Goal: Task Accomplishment & Management: Manage account settings

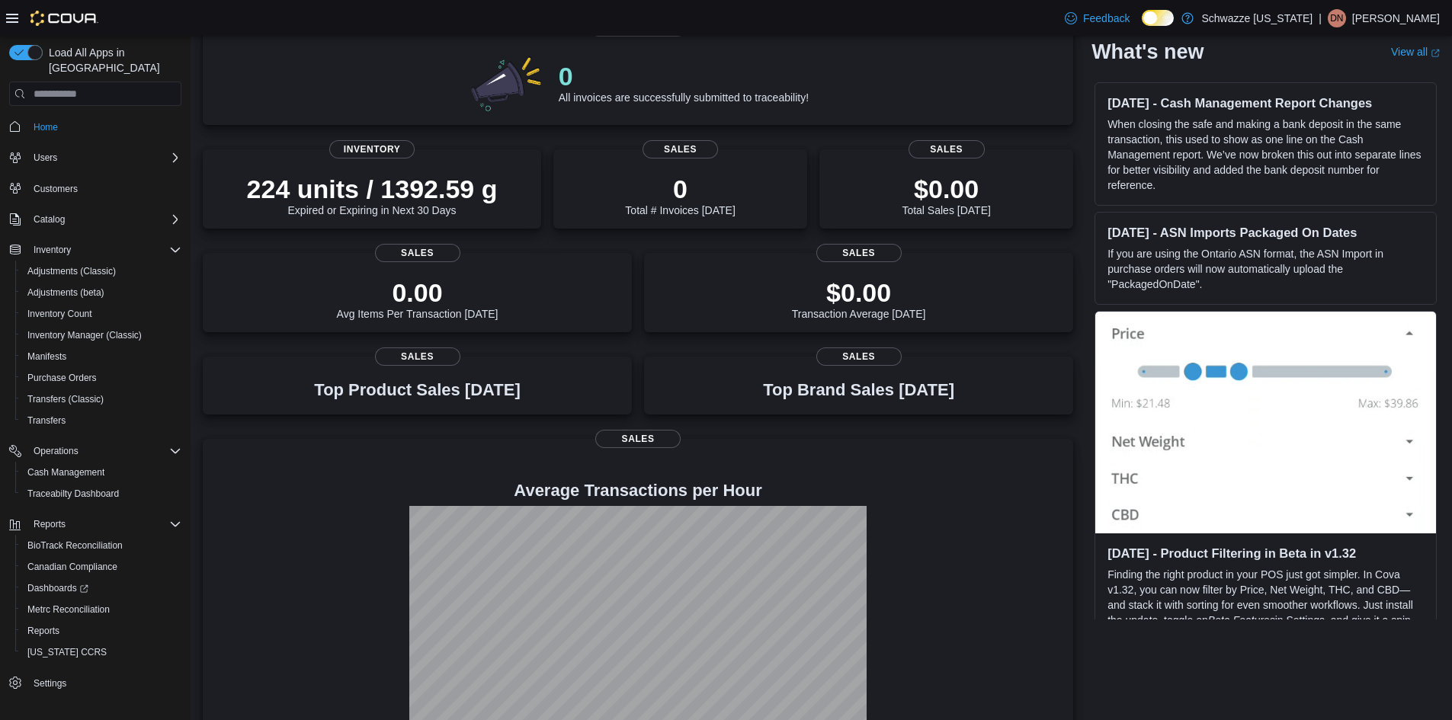
scroll to position [176, 0]
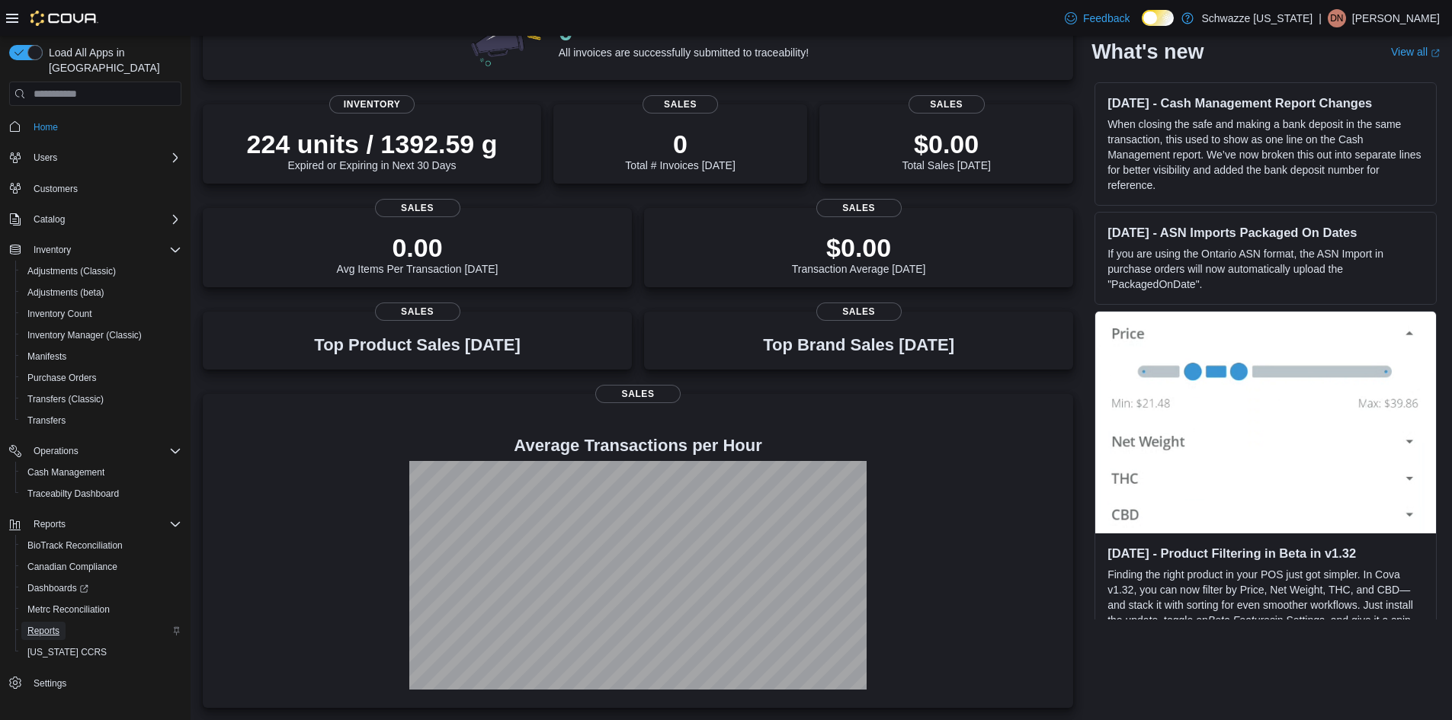
click at [41, 625] on span "Reports" at bounding box center [43, 631] width 32 height 12
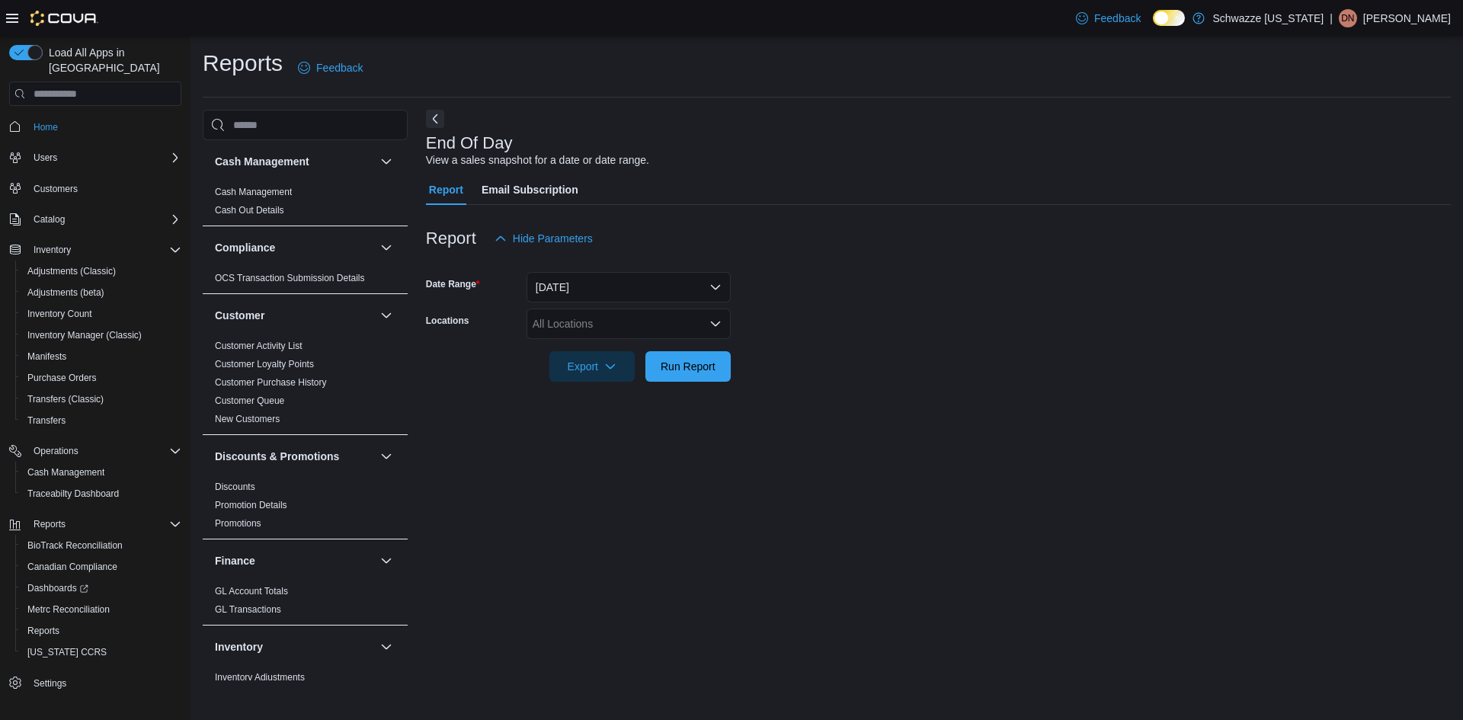
click at [588, 328] on div "All Locations" at bounding box center [629, 324] width 204 height 30
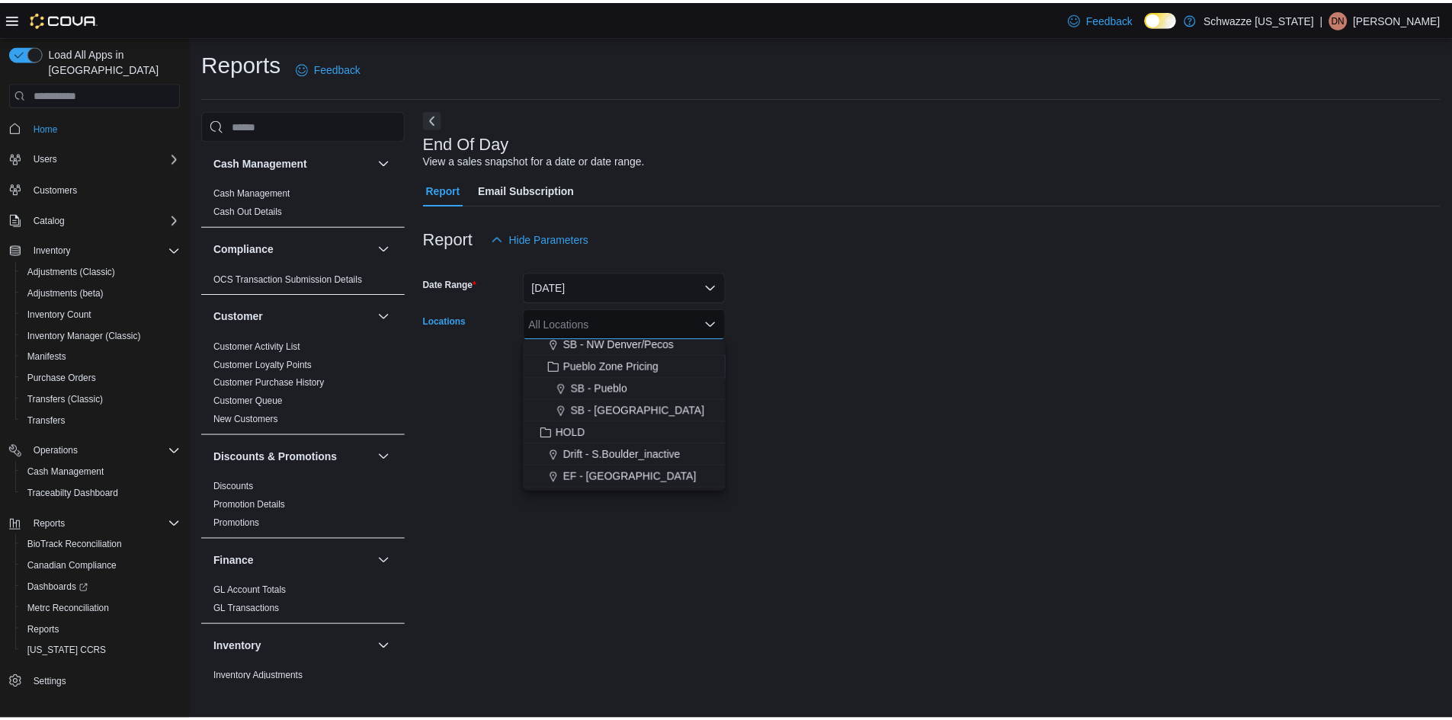
scroll to position [579, 0]
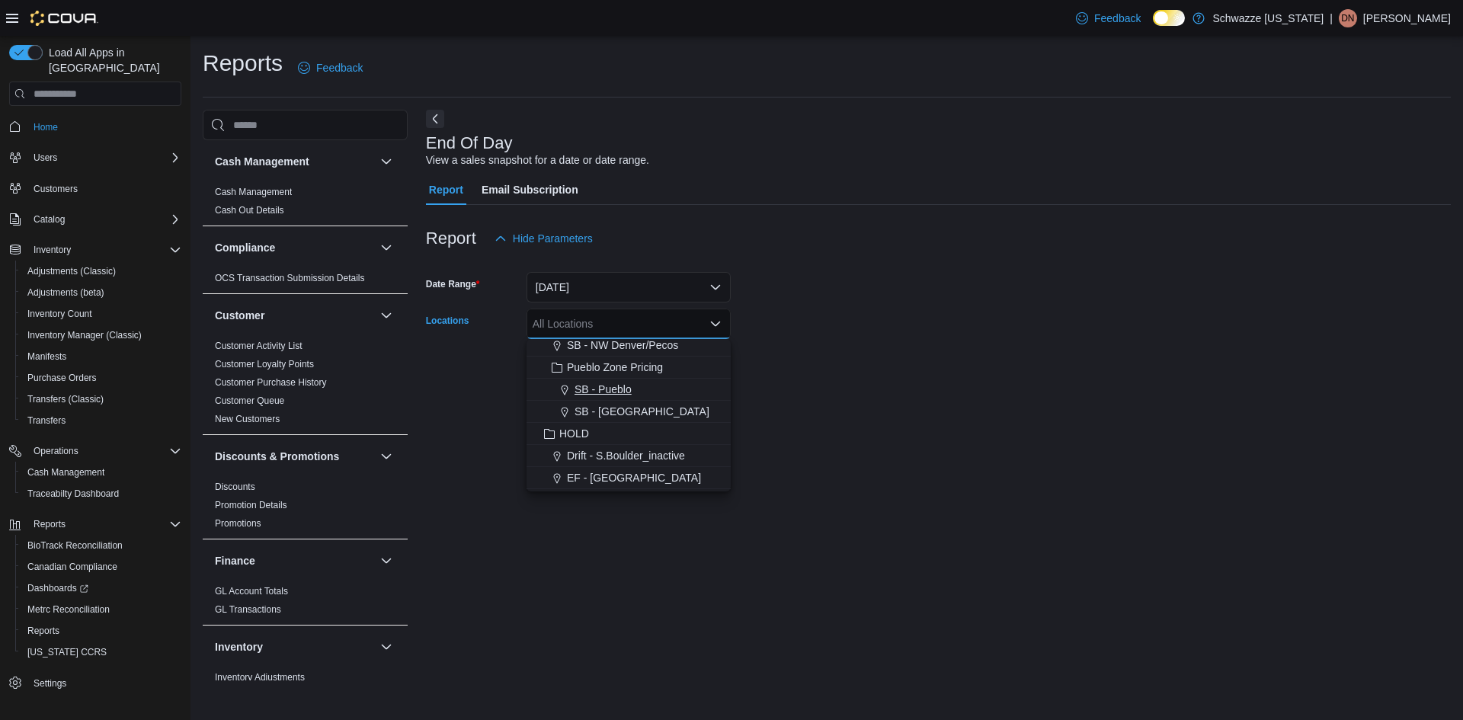
click at [614, 396] on span "SB - Pueblo" at bounding box center [603, 389] width 57 height 15
click at [794, 361] on form "Date Range Today Locations SB - Pueblo Combo box. Selected. SB - Pueblo. Press …" at bounding box center [938, 318] width 1025 height 128
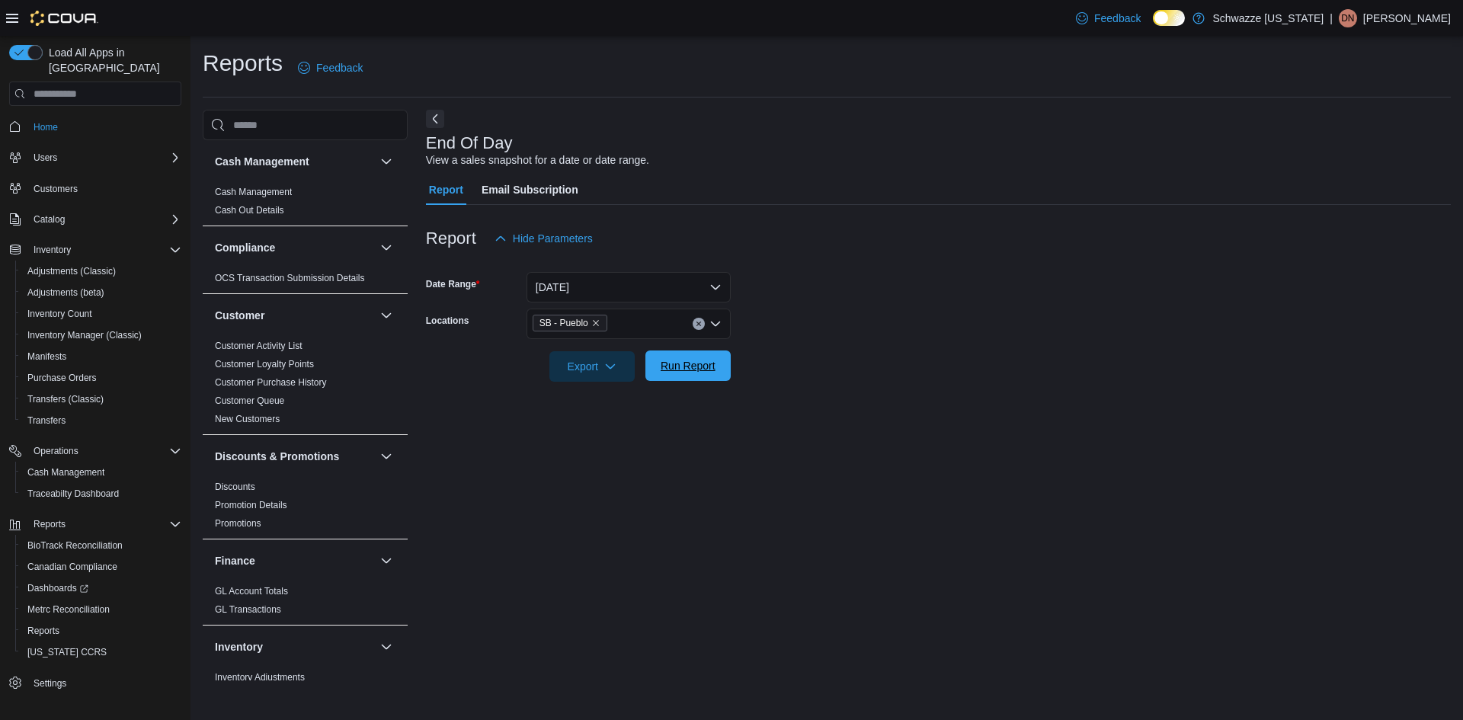
click at [672, 369] on span "Run Report" at bounding box center [688, 365] width 55 height 15
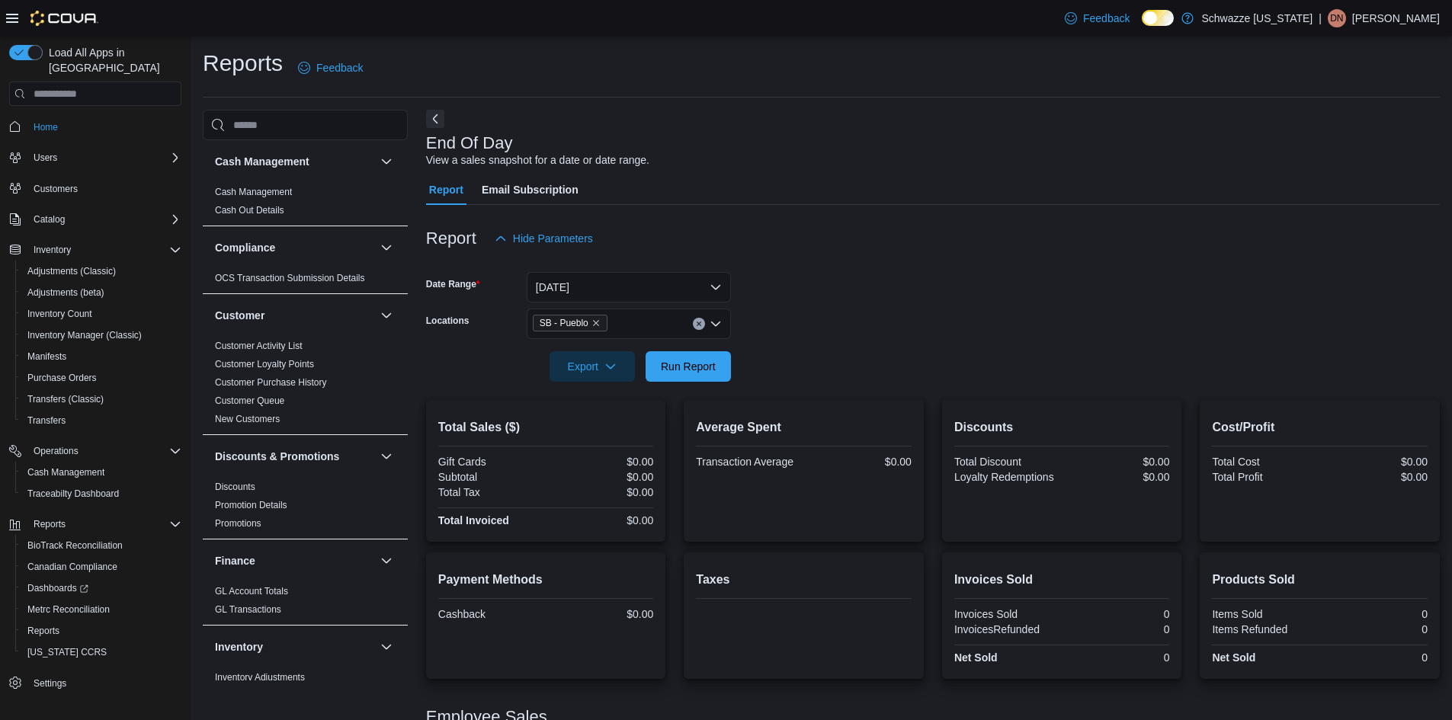
click at [848, 302] on form "Date Range Today Locations SB - Pueblo Export Run Report" at bounding box center [933, 318] width 1014 height 128
click at [847, 301] on form "Date Range Today Locations SB - Pueblo Export Run Report" at bounding box center [933, 318] width 1014 height 128
click at [46, 466] on span "Cash Management" at bounding box center [65, 472] width 77 height 12
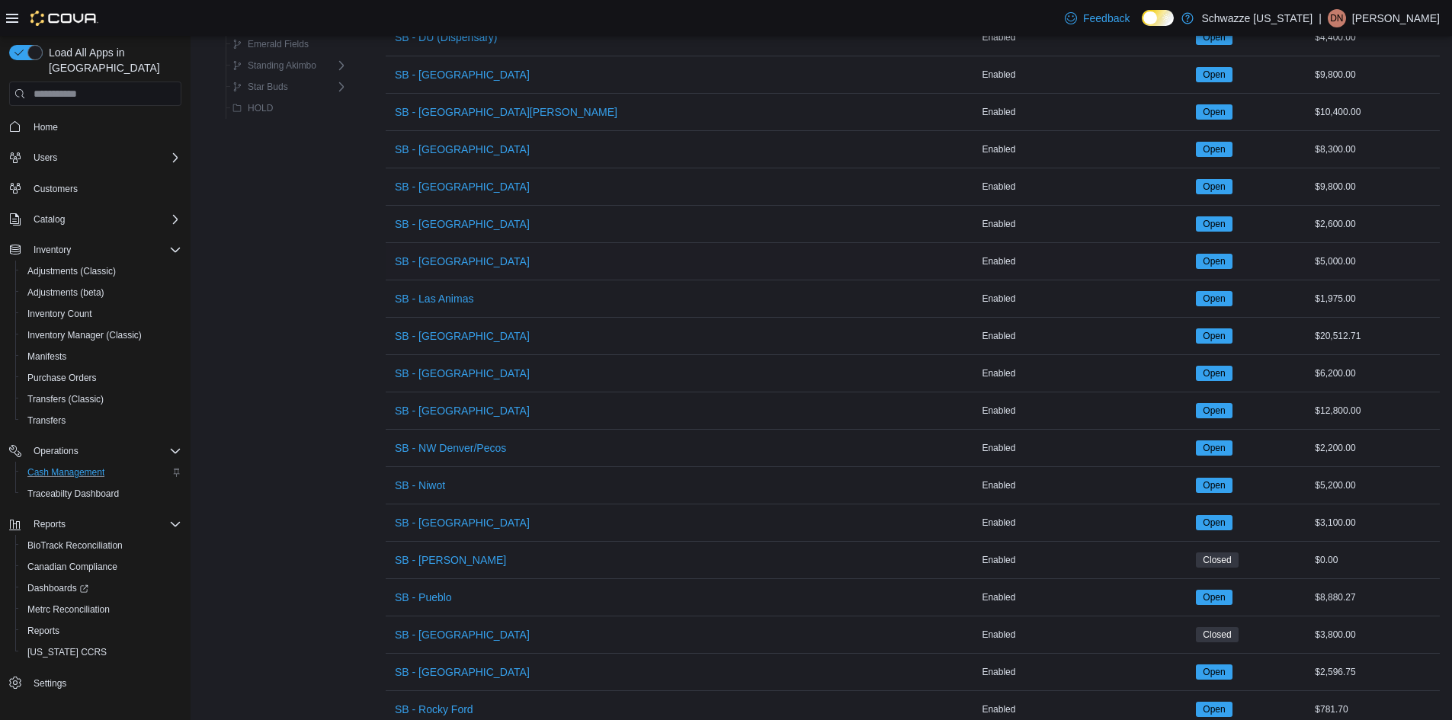
scroll to position [744, 0]
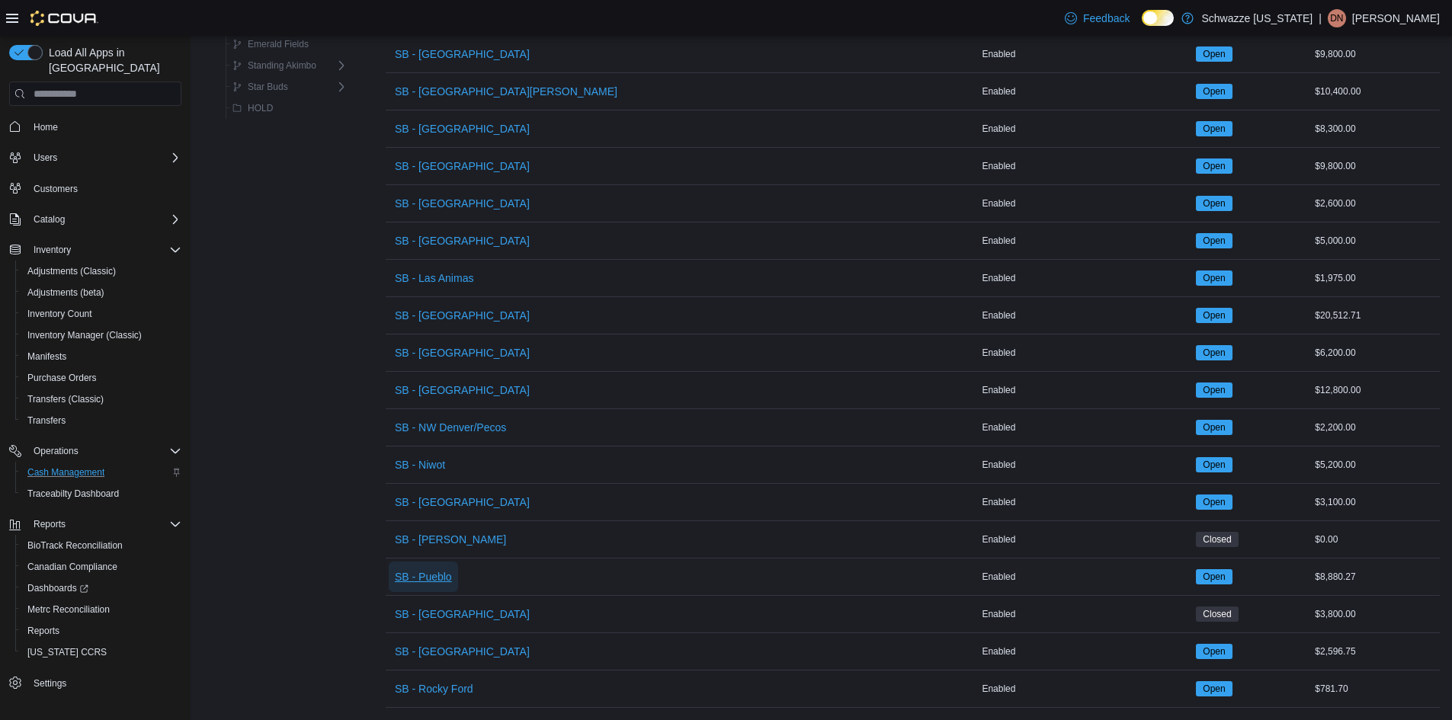
click at [429, 569] on span "SB - Pueblo" at bounding box center [423, 576] width 57 height 15
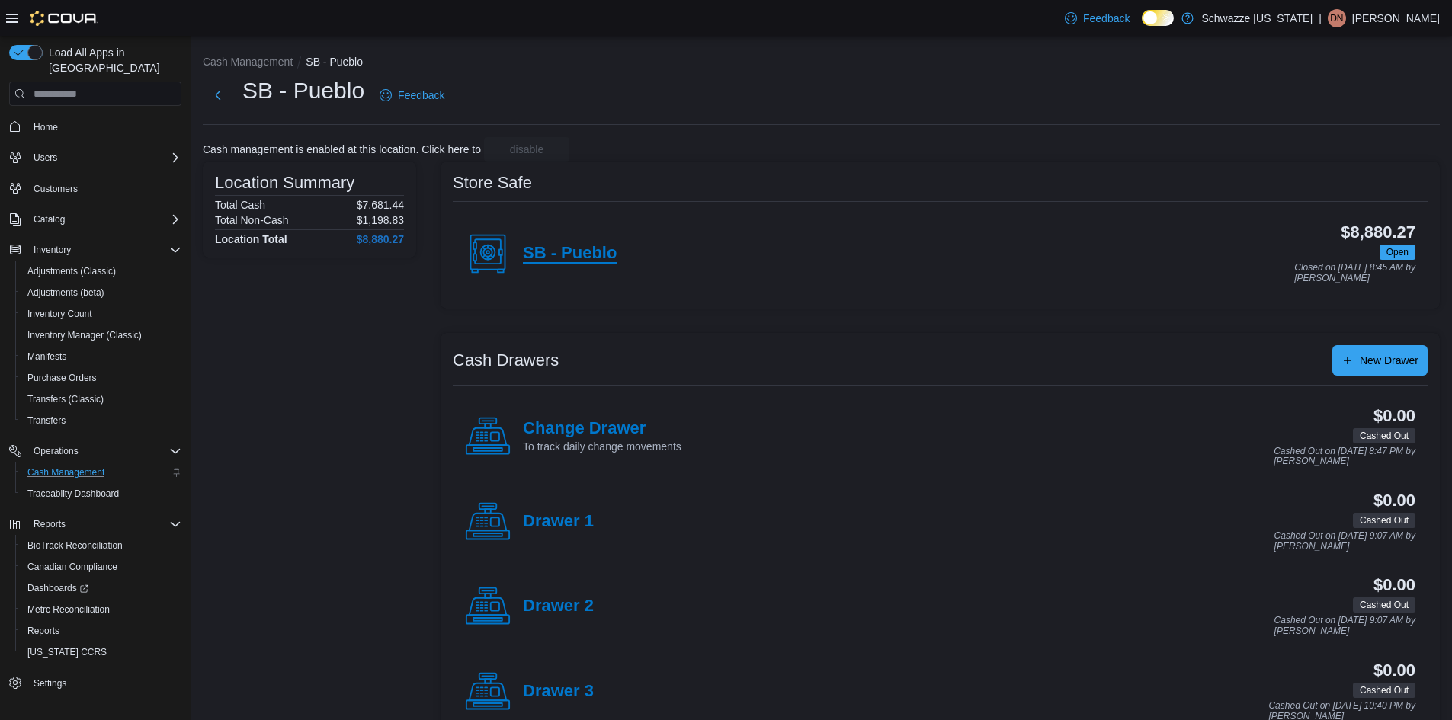
click at [601, 249] on h4 "SB - Pueblo" at bounding box center [570, 254] width 94 height 20
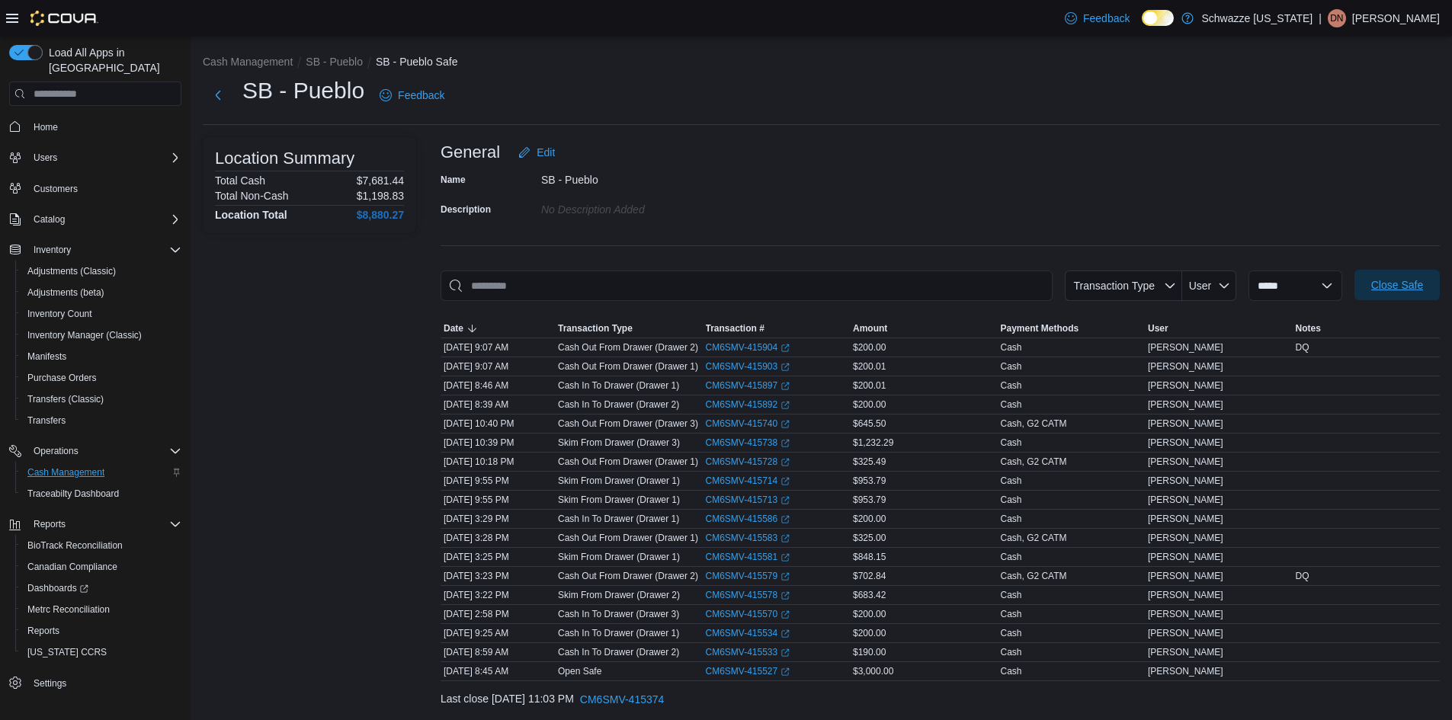
click at [1400, 287] on span "Close Safe" at bounding box center [1397, 284] width 52 height 15
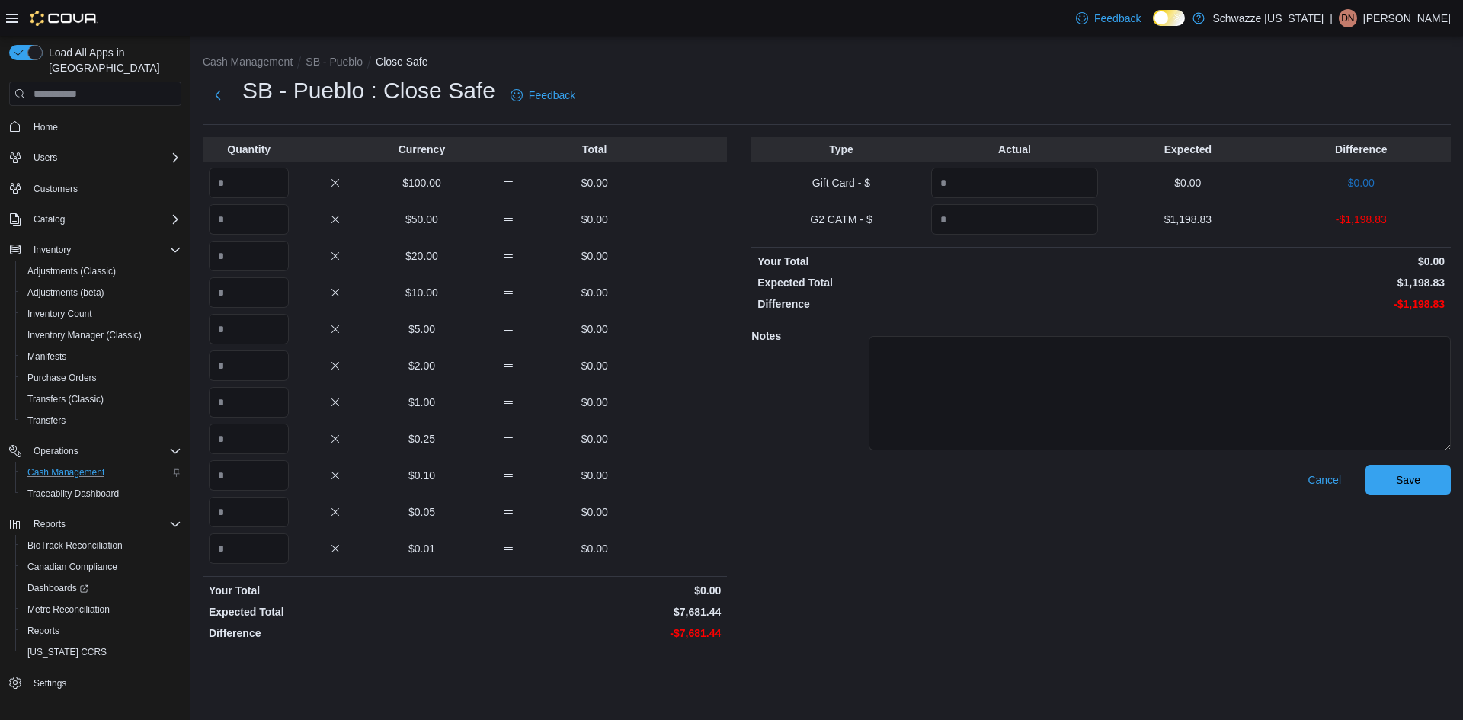
click at [678, 65] on ol "Cash Management SB - Pueblo Close Safe" at bounding box center [827, 63] width 1248 height 18
click at [1002, 217] on input "Quantity" at bounding box center [1014, 219] width 167 height 30
type input "****"
drag, startPoint x: 1018, startPoint y: 214, endPoint x: 860, endPoint y: 231, distance: 159.4
click at [860, 231] on div "G2 CATM - $ **** $1,198.83 -$11.83" at bounding box center [1101, 219] width 700 height 30
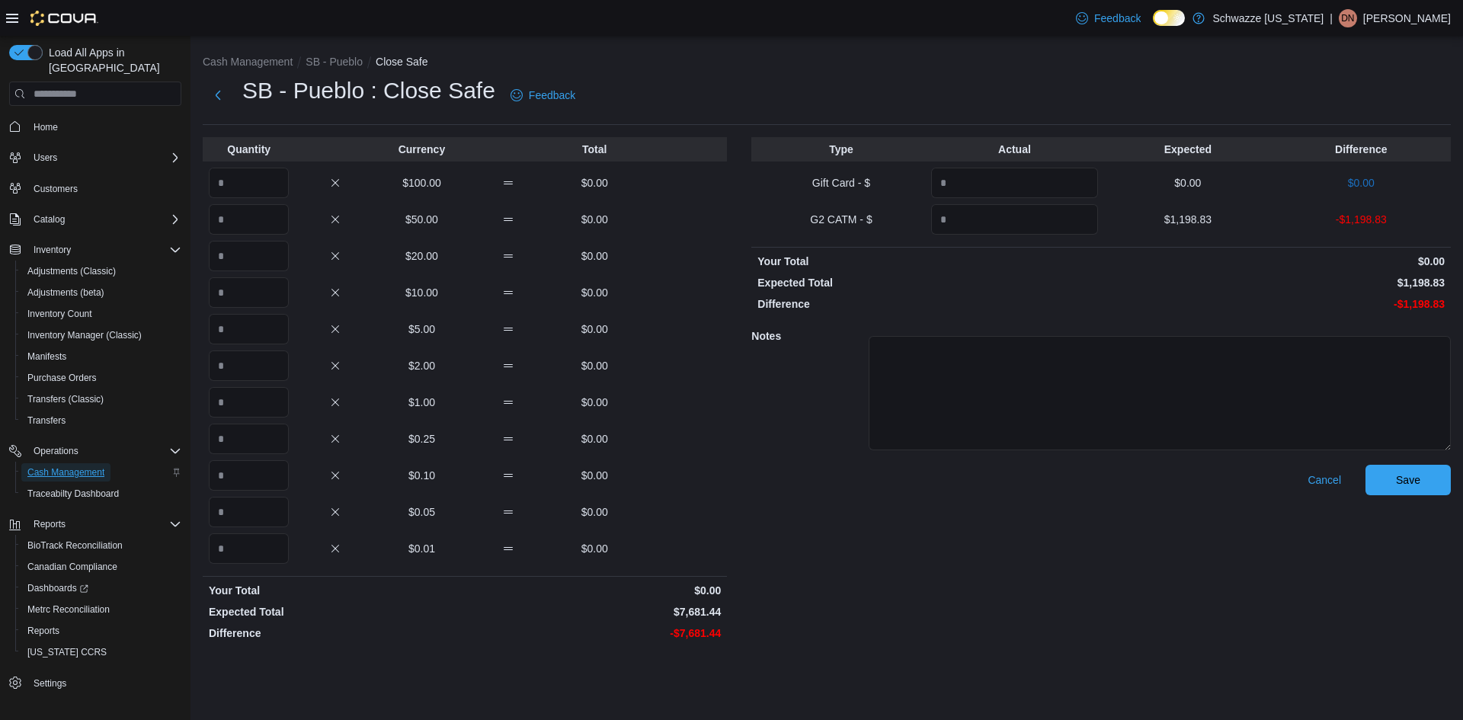
click at [66, 466] on span "Cash Management" at bounding box center [65, 472] width 77 height 12
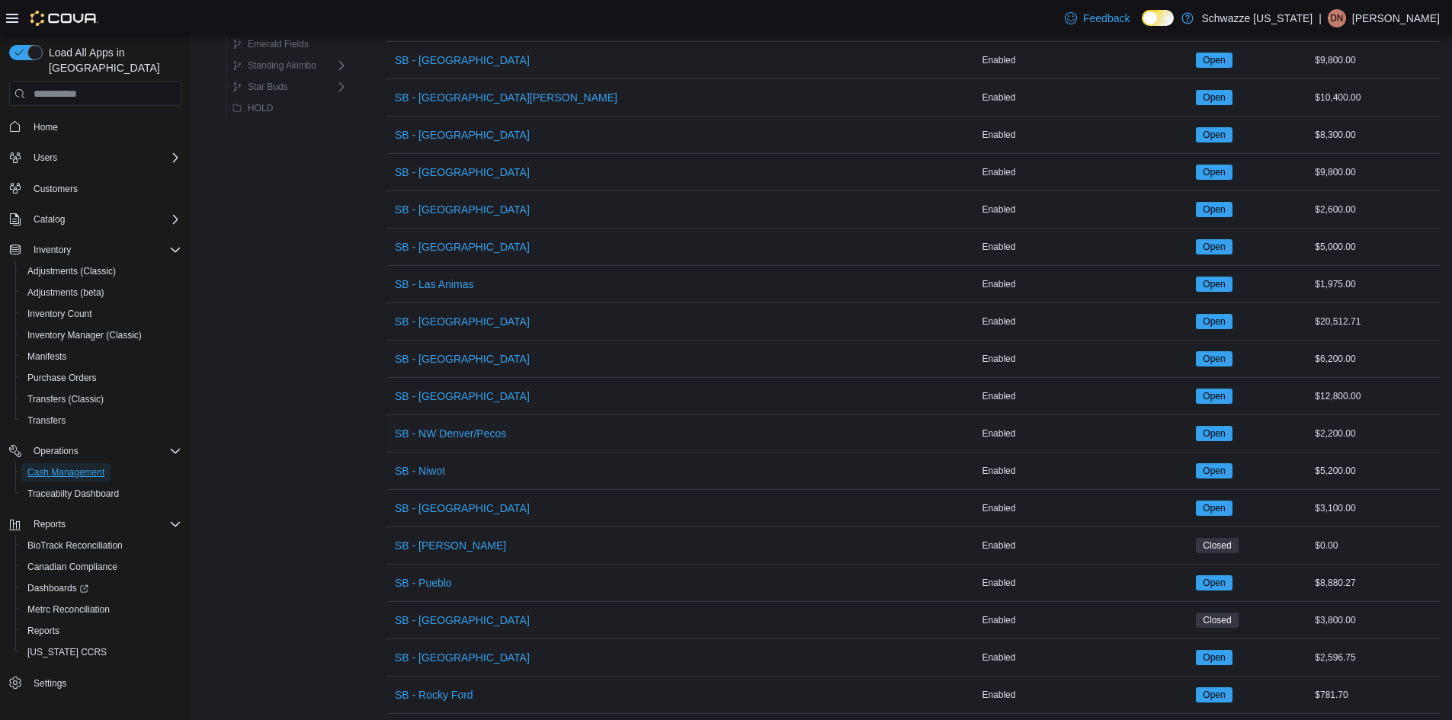
scroll to position [744, 0]
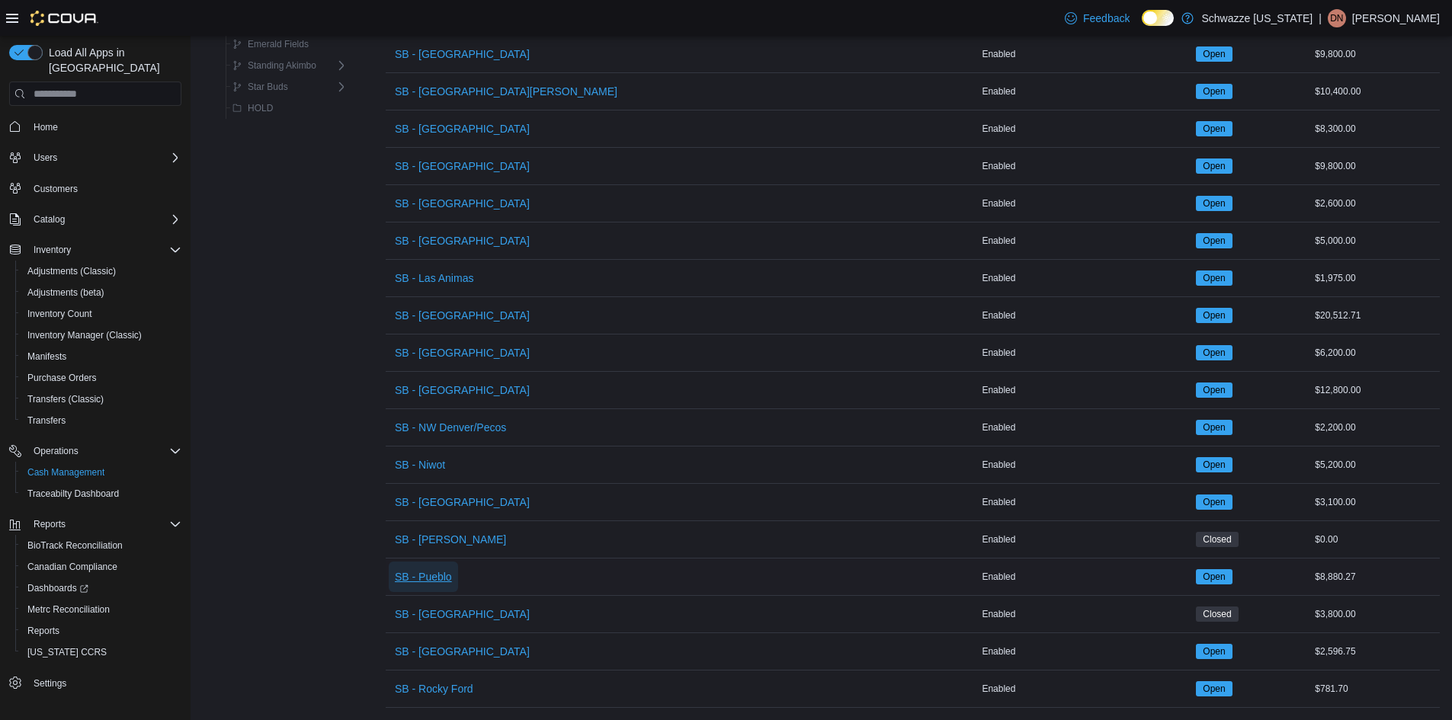
click at [437, 572] on span "SB - Pueblo" at bounding box center [423, 576] width 57 height 15
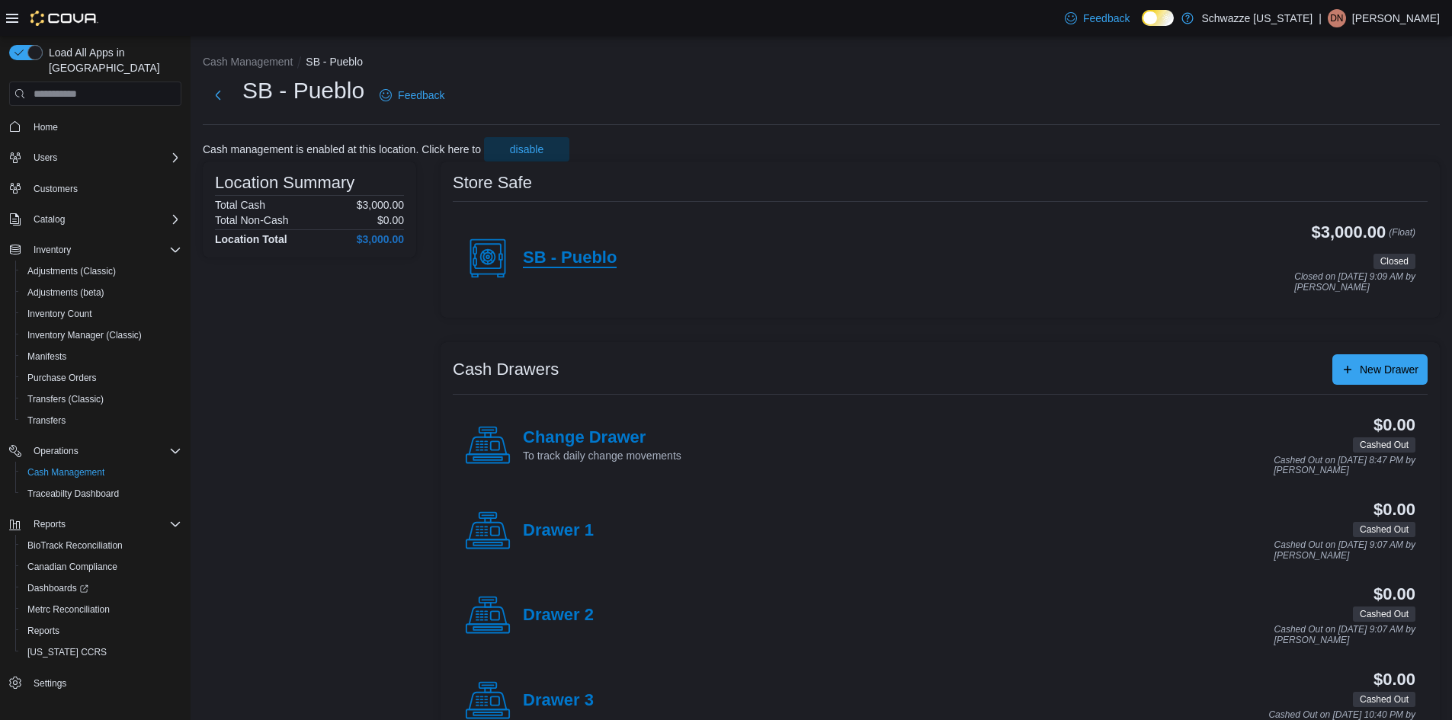
click at [601, 257] on h4 "SB - Pueblo" at bounding box center [570, 258] width 94 height 20
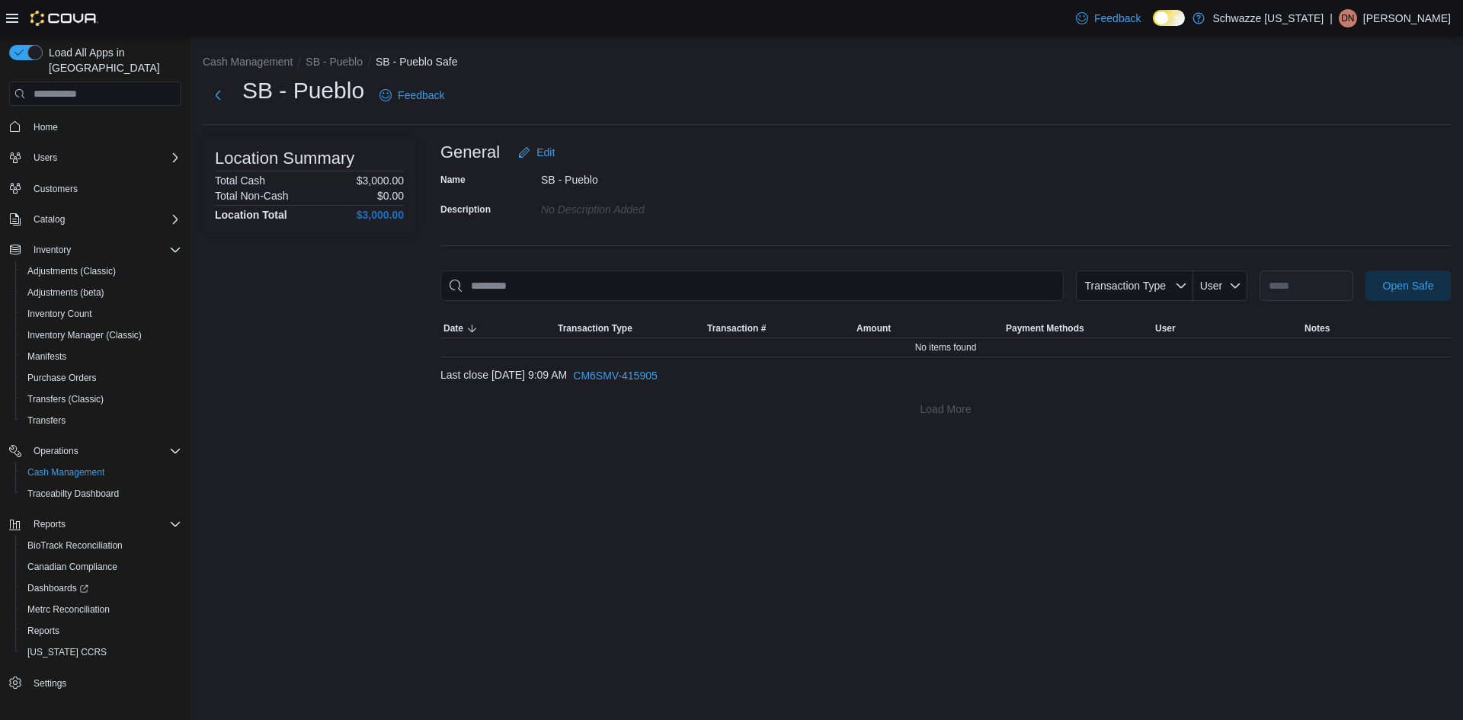
click at [919, 171] on div "Name SB - Pueblo Description No Description added" at bounding box center [945, 194] width 1011 height 53
click at [920, 171] on div "Name SB - Pueblo Description No Description added" at bounding box center [945, 194] width 1011 height 53
click at [1385, 285] on span "Open Safe" at bounding box center [1408, 284] width 51 height 15
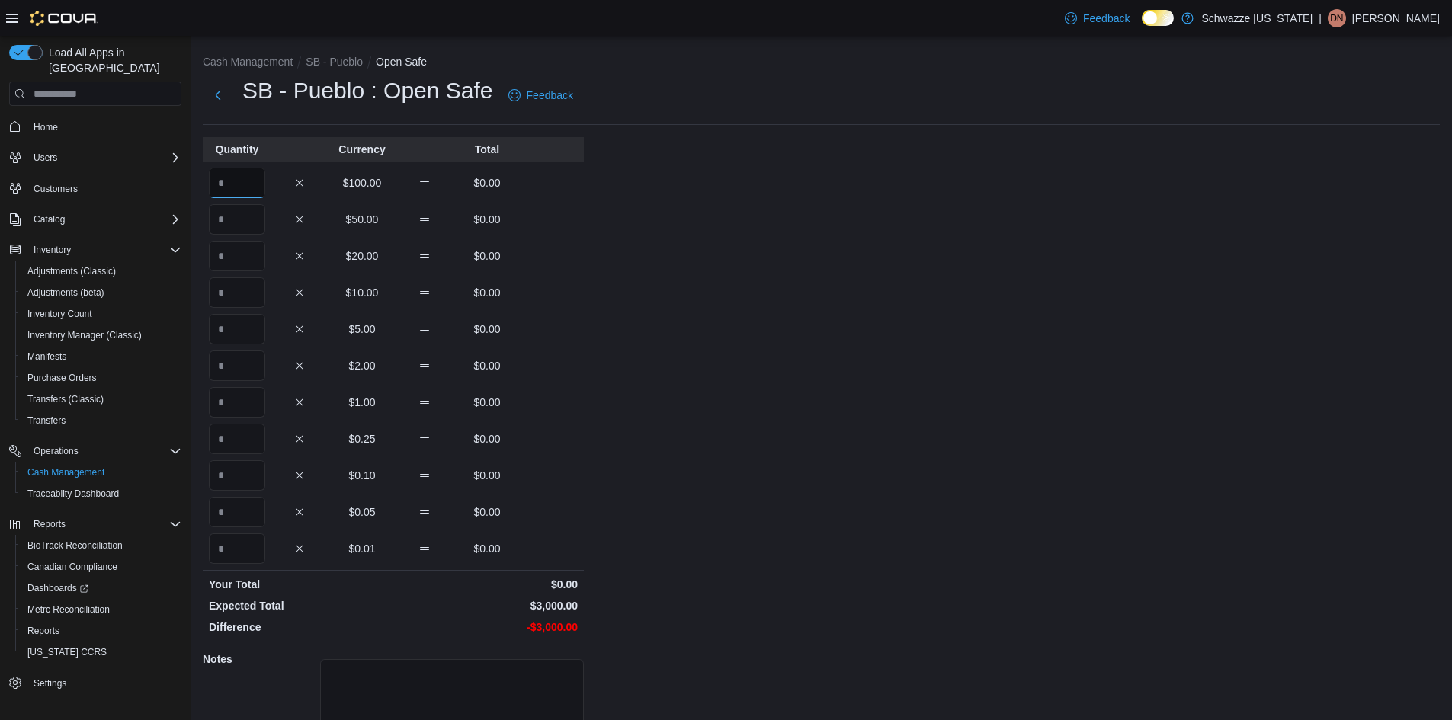
click at [240, 183] on input "Quantity" at bounding box center [237, 183] width 56 height 30
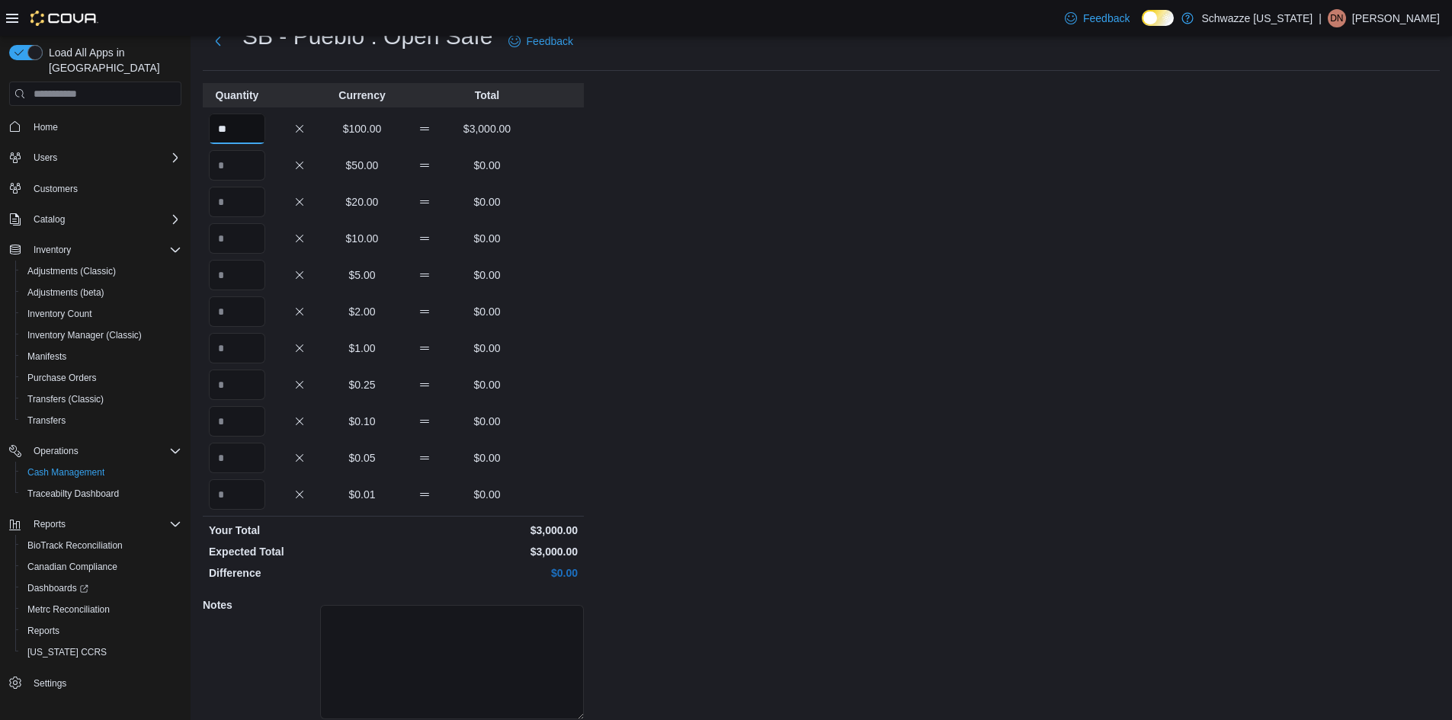
scroll to position [111, 0]
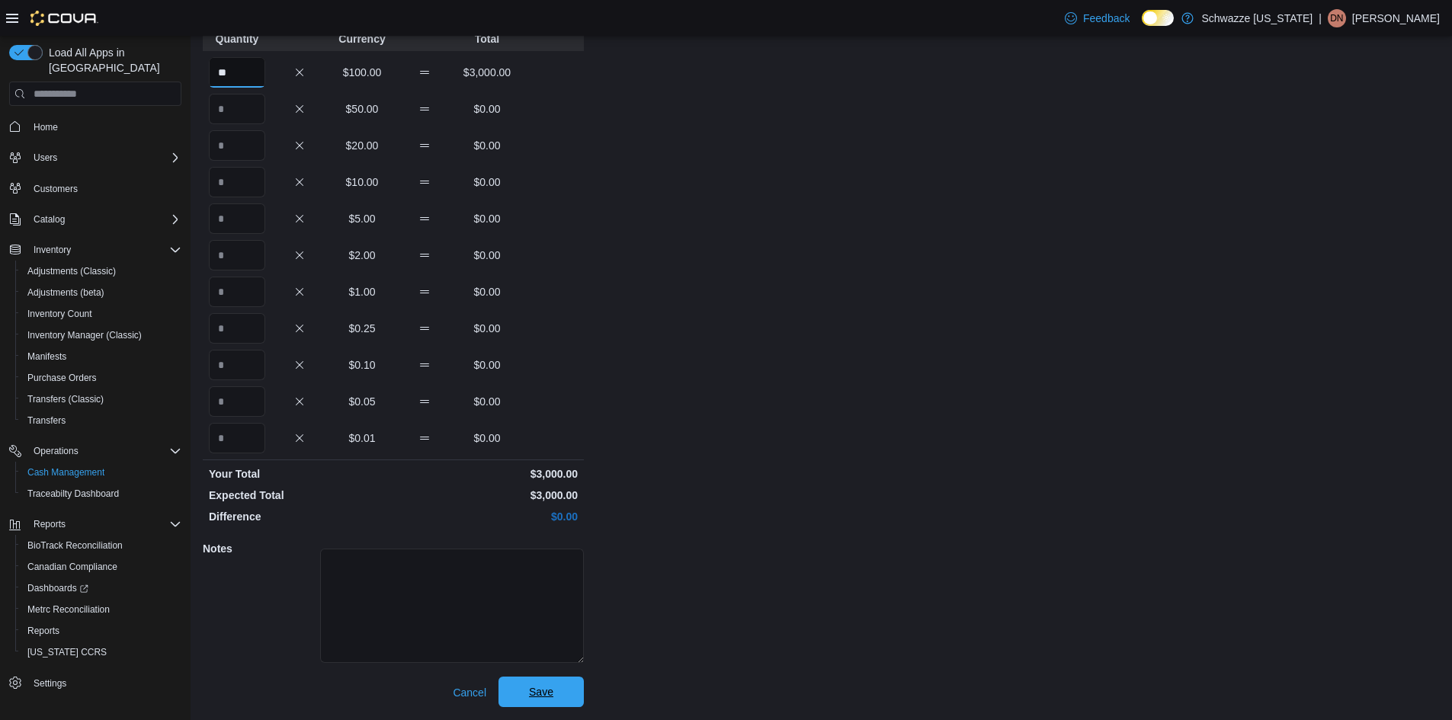
type input "**"
click at [529, 697] on span "Save" at bounding box center [541, 691] width 24 height 15
click at [473, 692] on span "Cancel" at bounding box center [470, 692] width 34 height 15
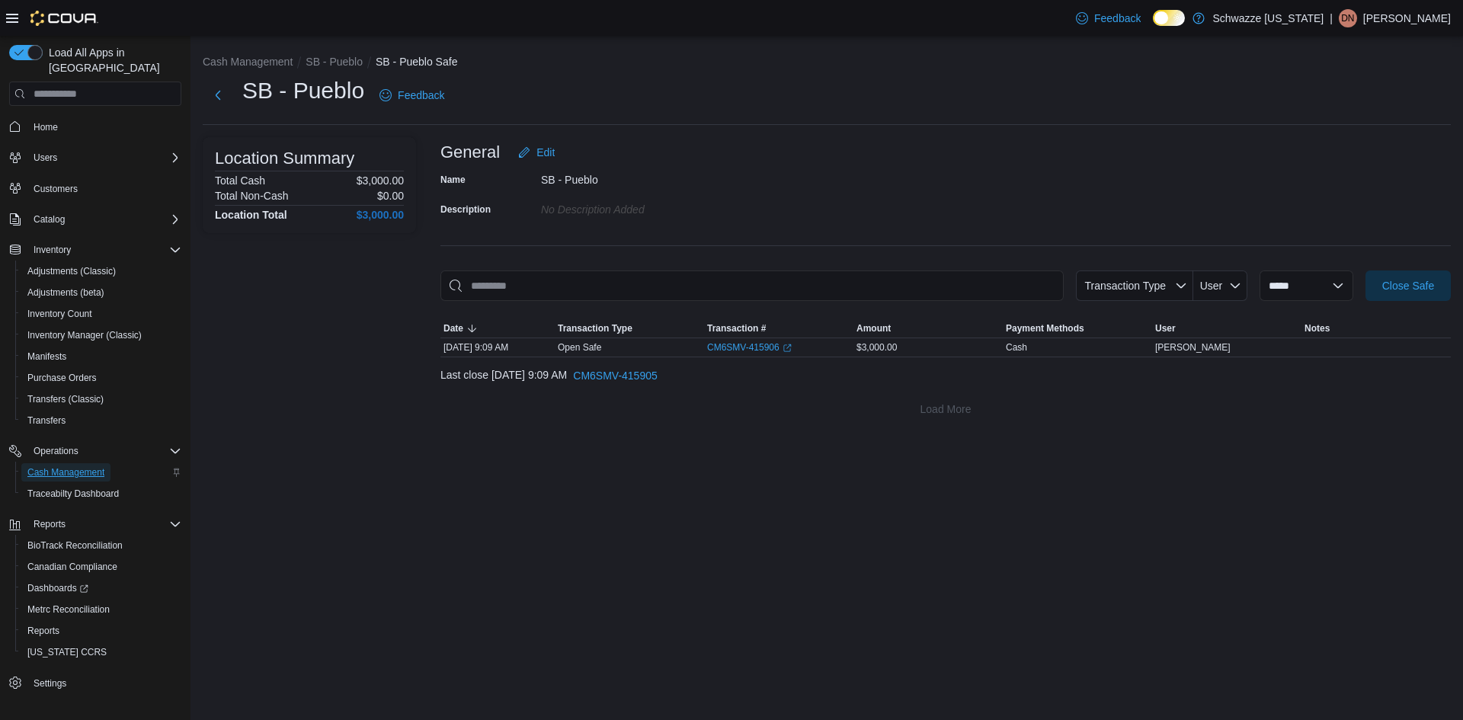
click at [101, 466] on span "Cash Management" at bounding box center [65, 472] width 77 height 12
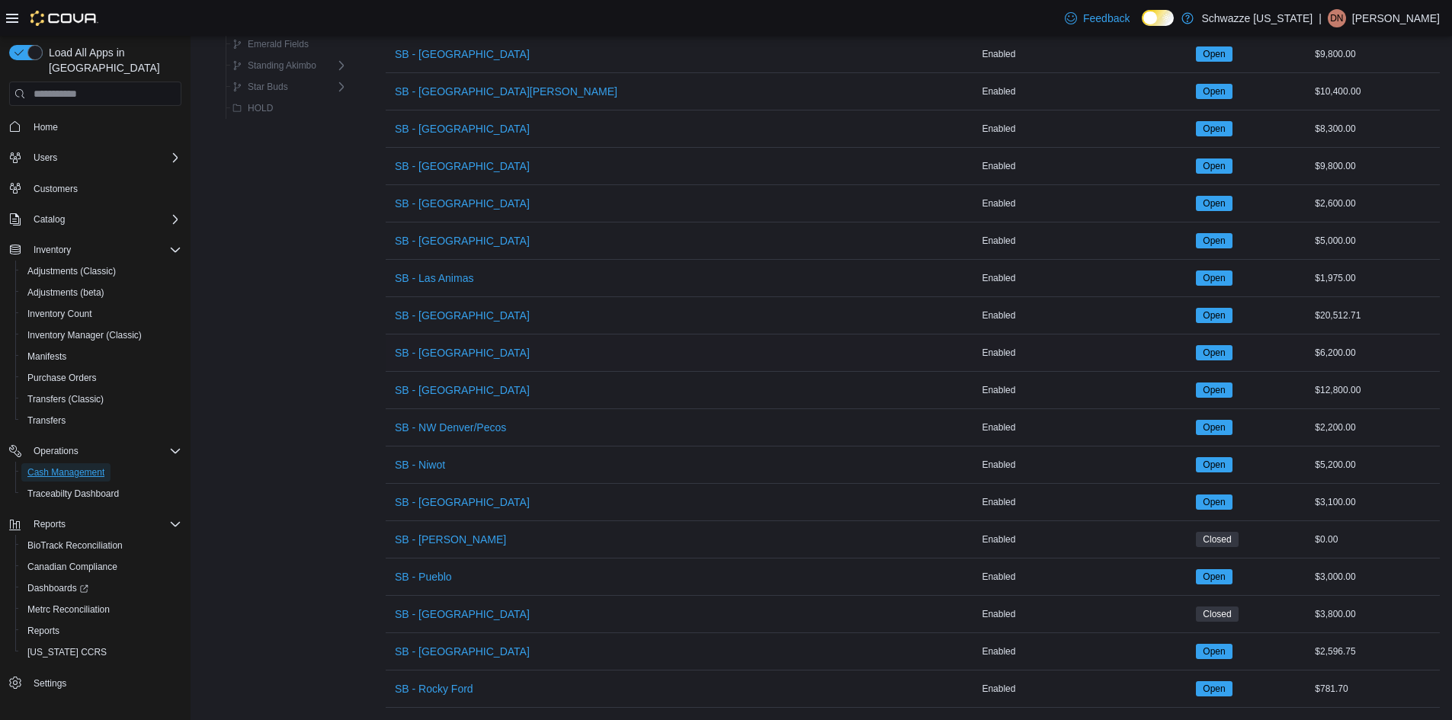
scroll to position [744, 0]
click at [425, 569] on span "SB - Pueblo" at bounding box center [423, 576] width 57 height 15
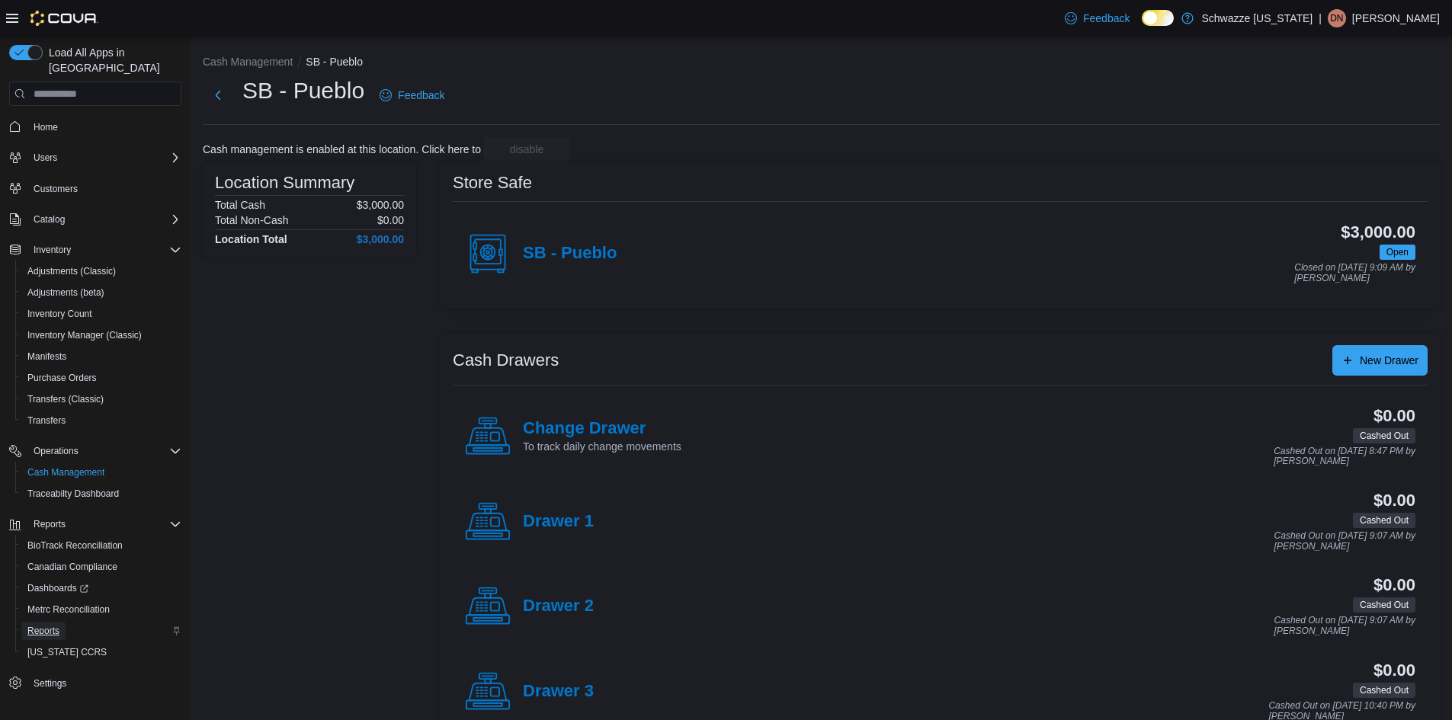
click at [51, 625] on span "Reports" at bounding box center [43, 631] width 32 height 12
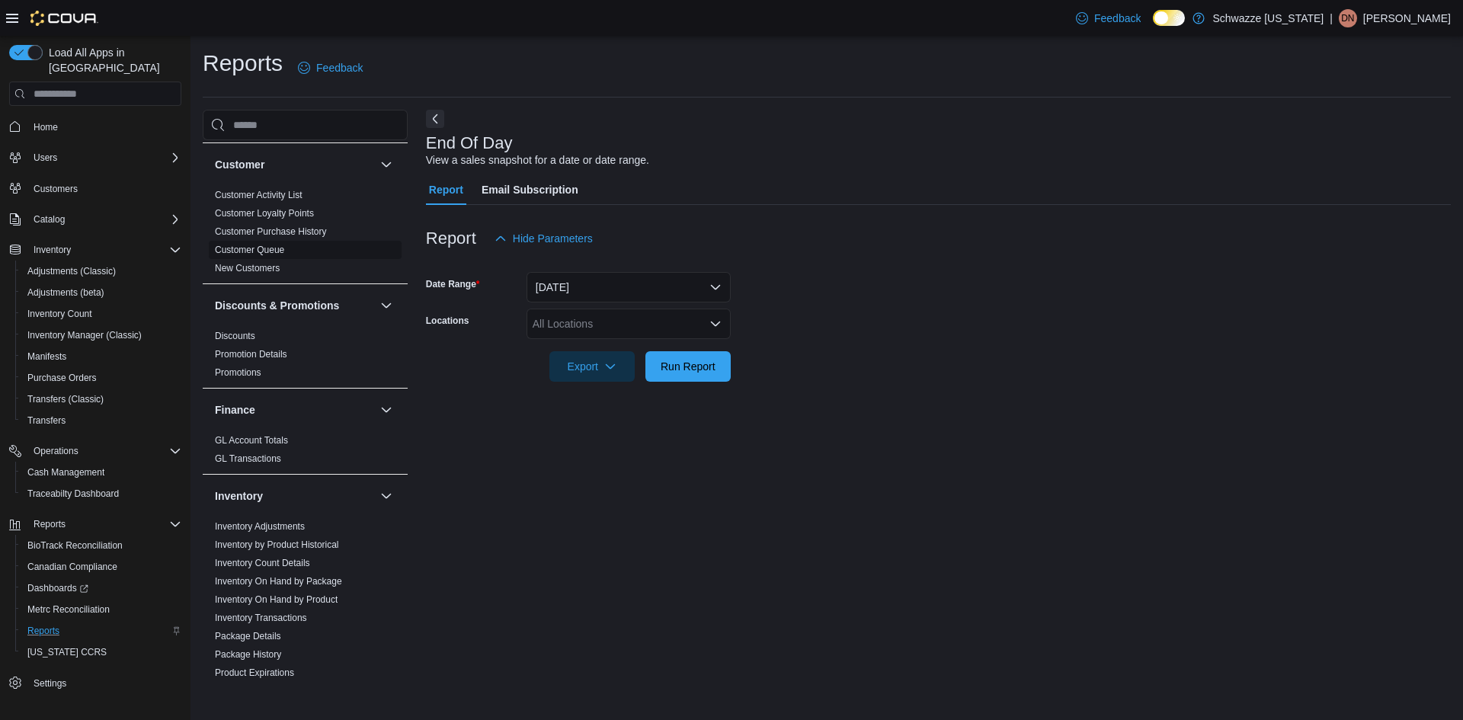
scroll to position [152, 0]
click at [556, 322] on div "All Locations" at bounding box center [629, 324] width 204 height 30
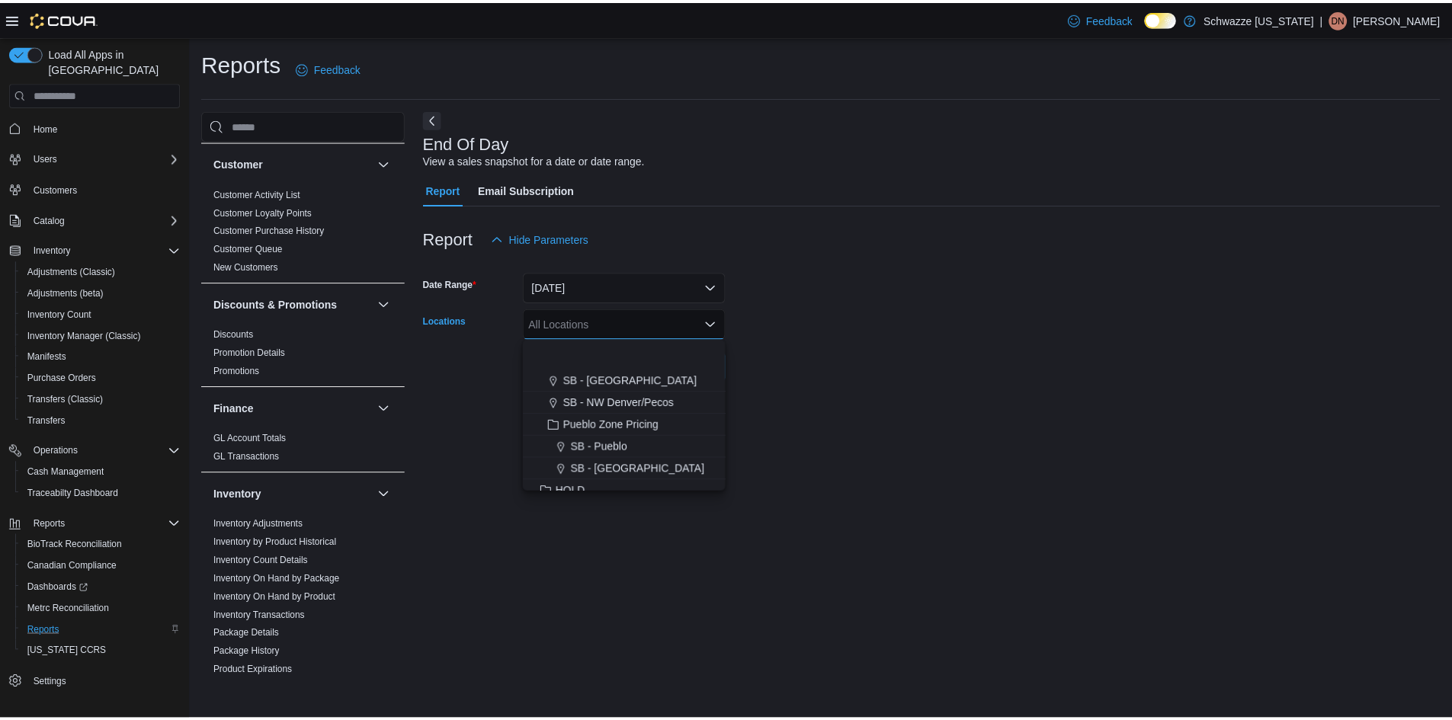
scroll to position [503, 0]
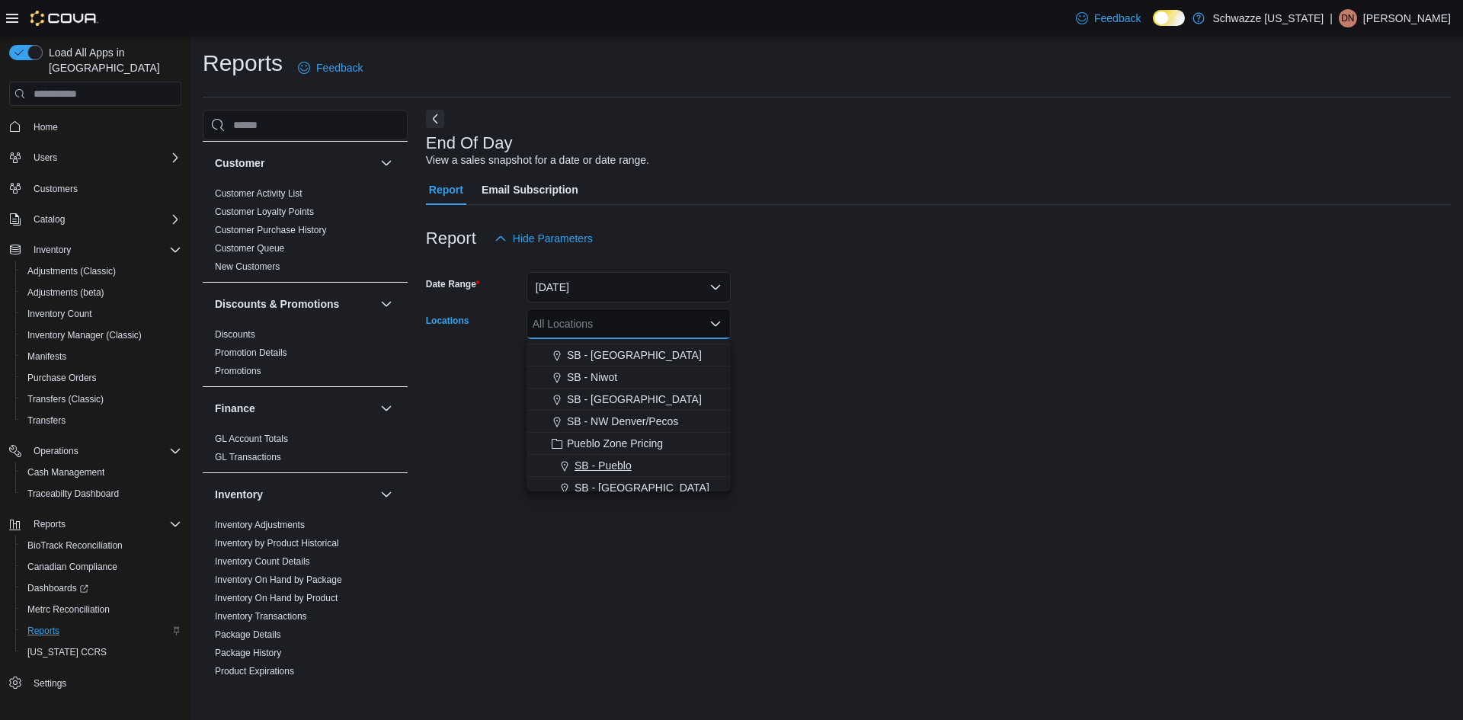
click at [613, 461] on span "SB - Pueblo" at bounding box center [603, 465] width 57 height 15
click at [868, 385] on div at bounding box center [938, 391] width 1025 height 18
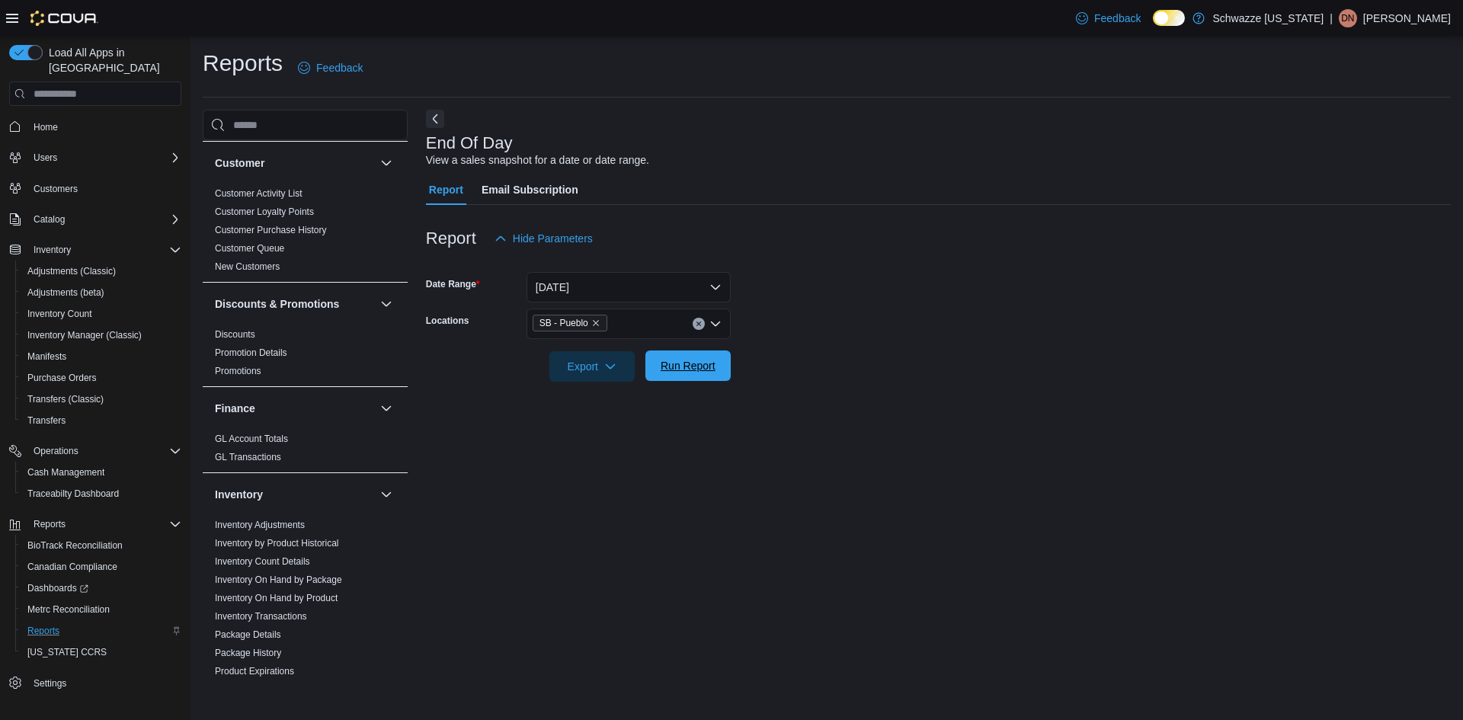
click at [697, 370] on span "Run Report" at bounding box center [688, 365] width 55 height 15
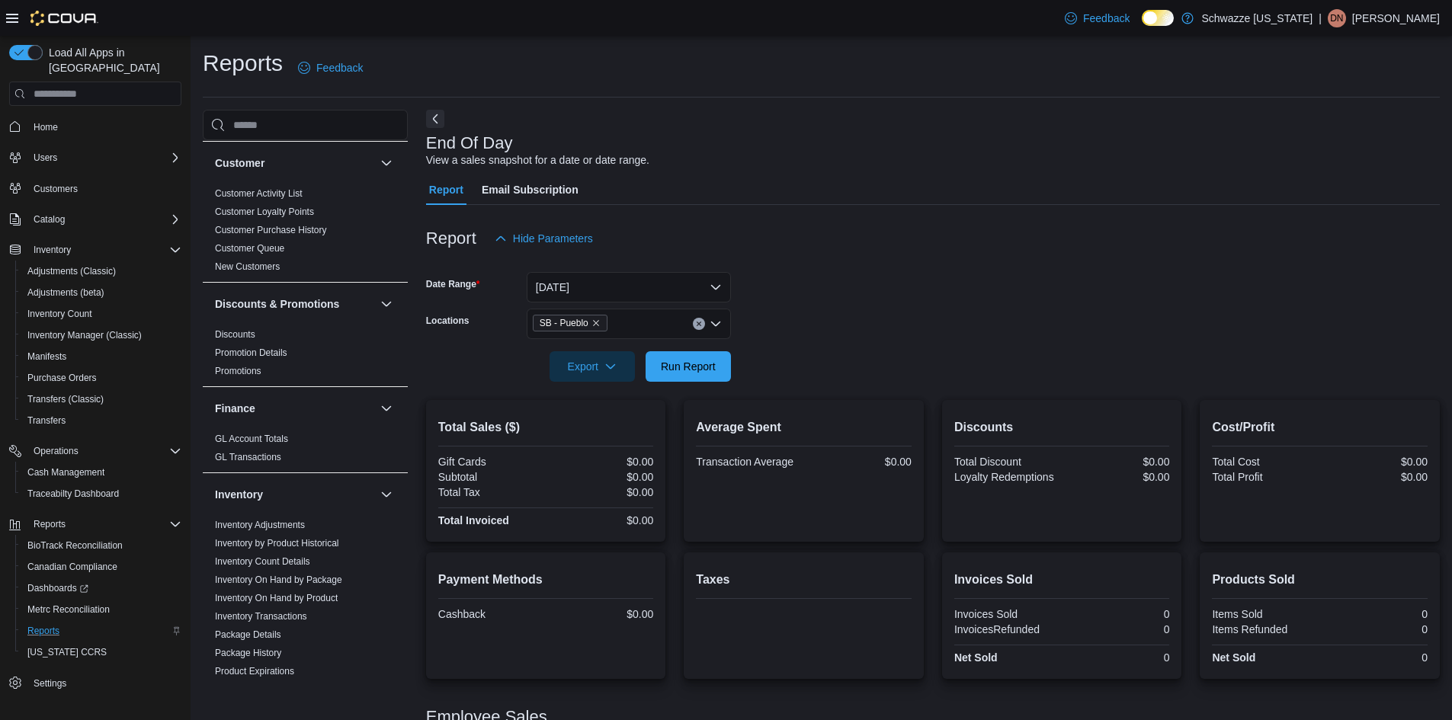
click at [908, 396] on div at bounding box center [933, 391] width 1014 height 18
click at [959, 322] on form "Date Range Today Locations SB - Pueblo Export Run Report" at bounding box center [933, 318] width 1014 height 128
drag, startPoint x: 960, startPoint y: 319, endPoint x: 985, endPoint y: 306, distance: 28.3
click at [963, 315] on form "Date Range Today Locations SB - Pueblo Export Run Report" at bounding box center [933, 318] width 1014 height 128
click at [806, 212] on div at bounding box center [933, 214] width 1014 height 18
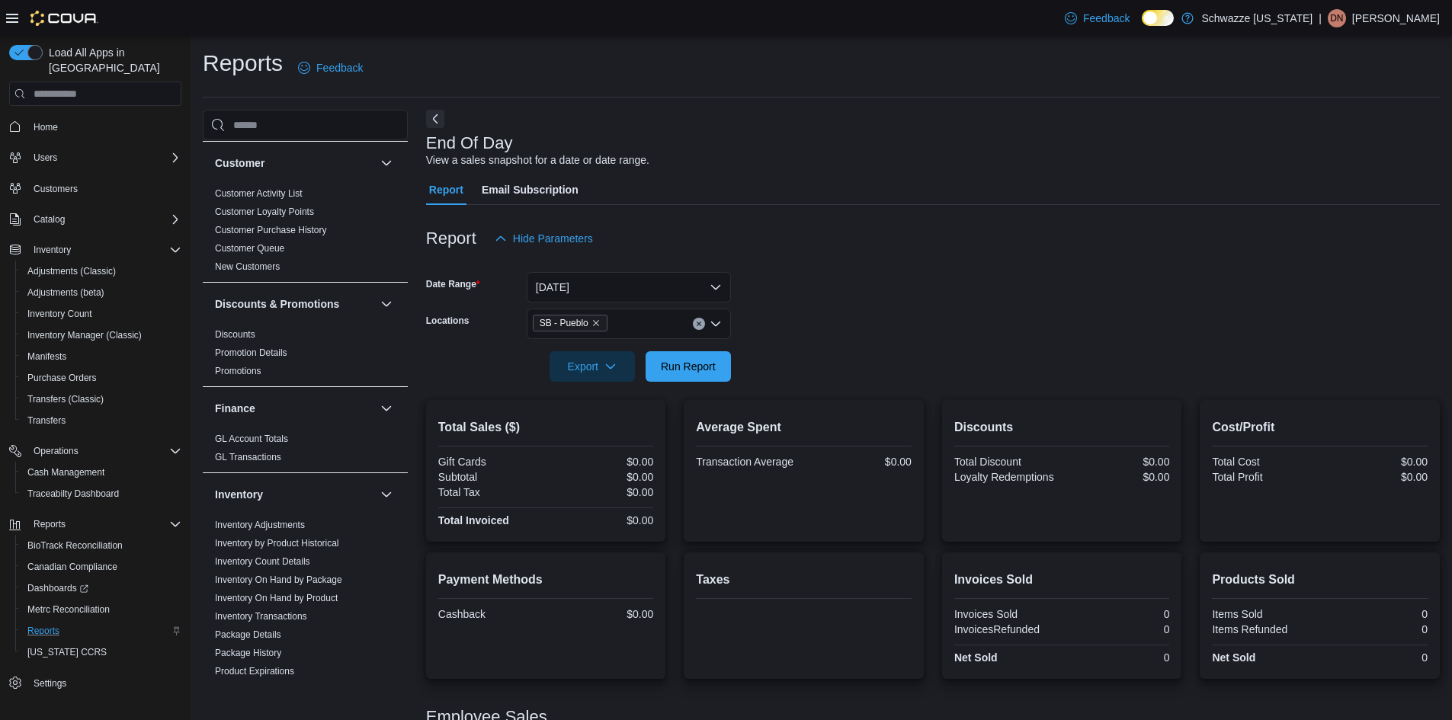
click at [806, 212] on div at bounding box center [933, 214] width 1014 height 18
click at [862, 152] on div "End Of Day View a sales snapshot for a date or date range." at bounding box center [929, 151] width 1006 height 34
drag, startPoint x: 863, startPoint y: 150, endPoint x: 879, endPoint y: 144, distance: 16.4
click at [863, 149] on div "End Of Day View a sales snapshot for a date or date range." at bounding box center [929, 151] width 1006 height 34
click at [702, 363] on span "Run Report" at bounding box center [688, 365] width 55 height 15
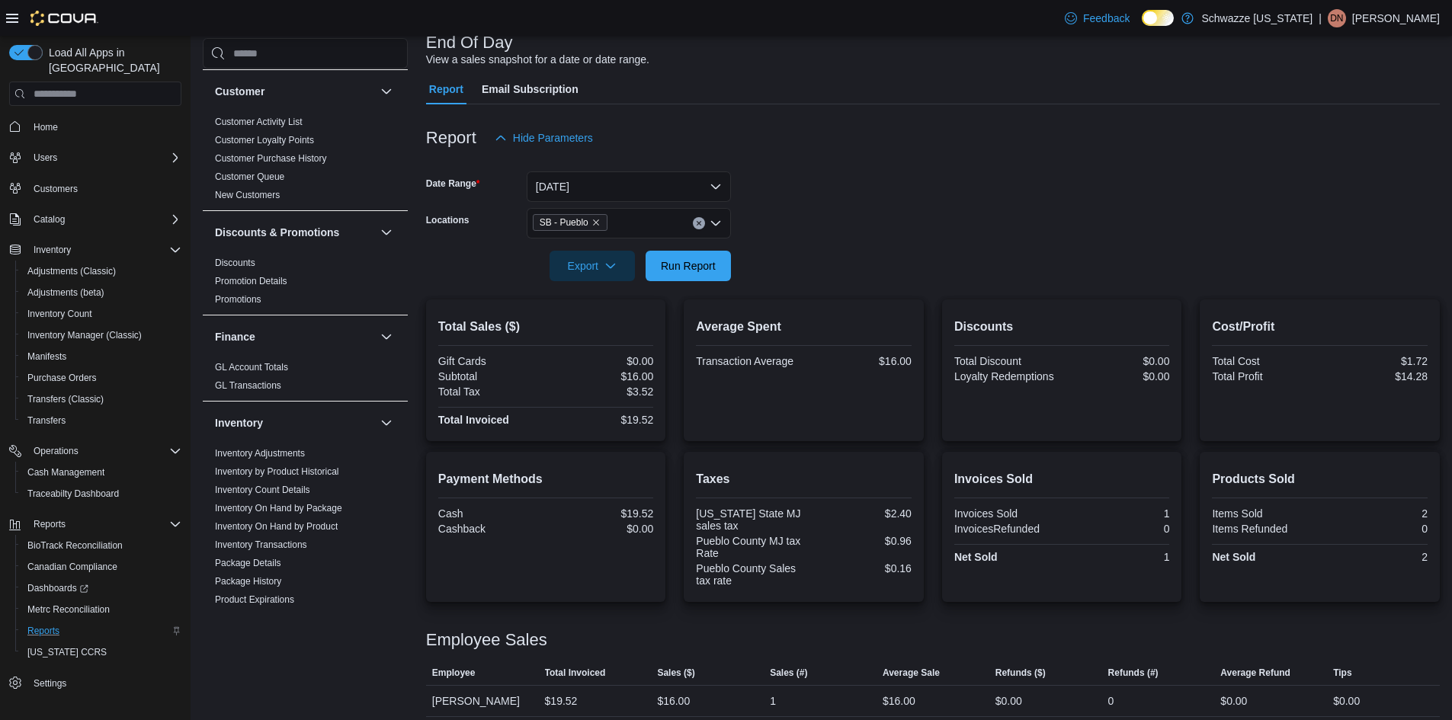
scroll to position [110, 0]
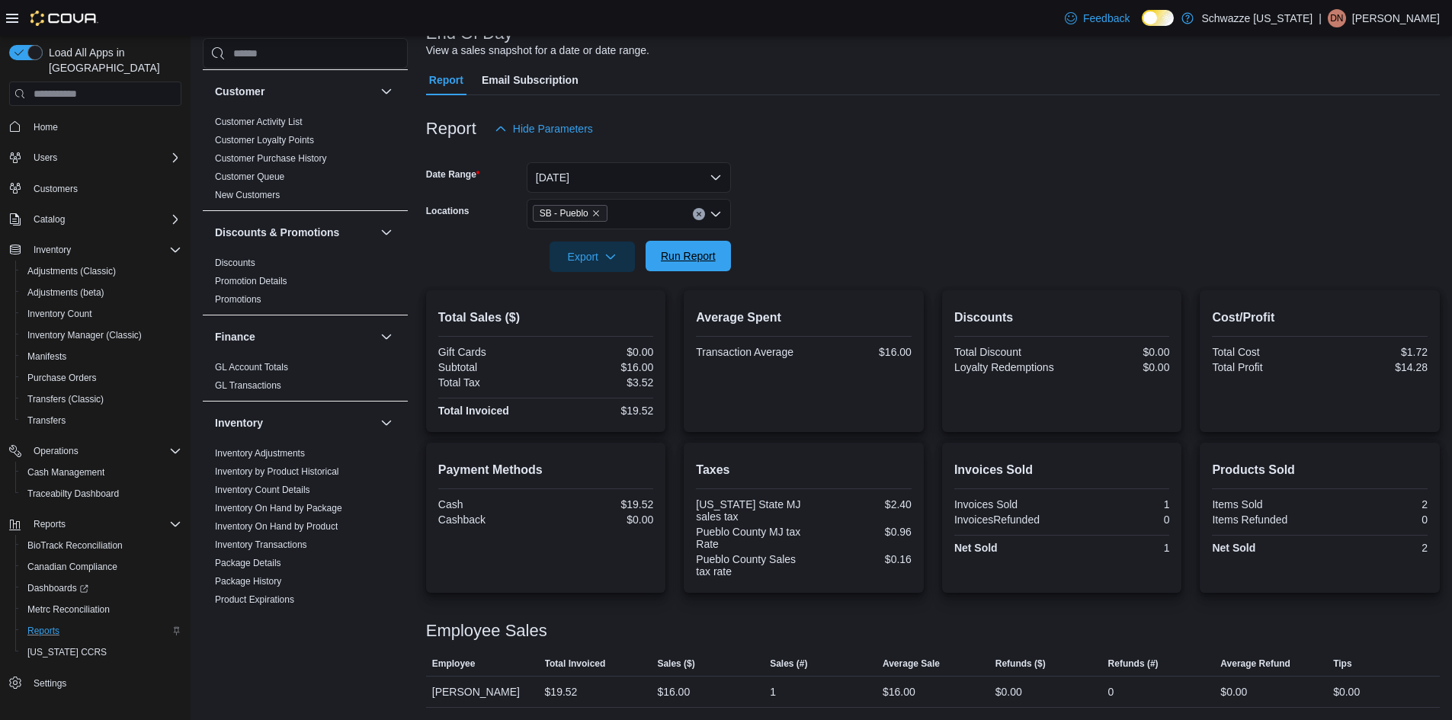
click at [679, 265] on span "Run Report" at bounding box center [688, 256] width 67 height 30
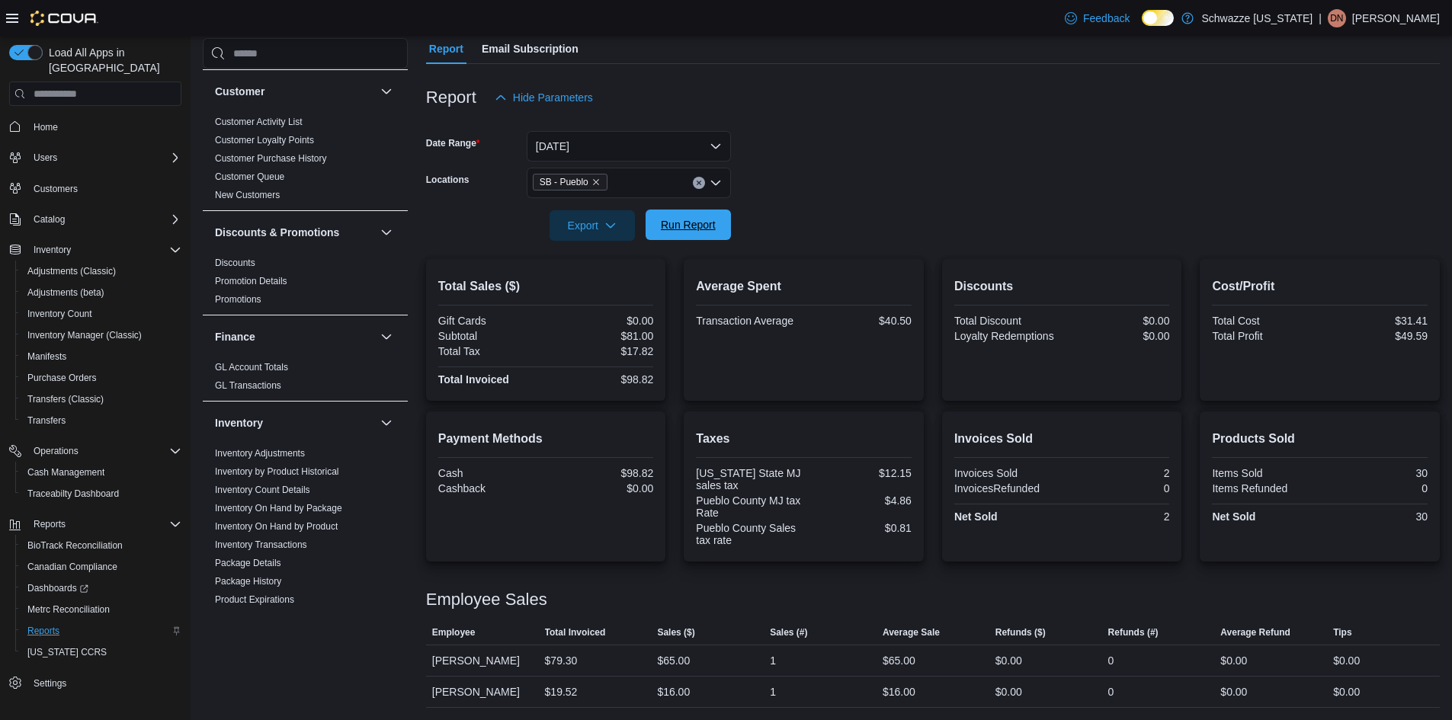
click at [676, 226] on span "Run Report" at bounding box center [688, 224] width 55 height 15
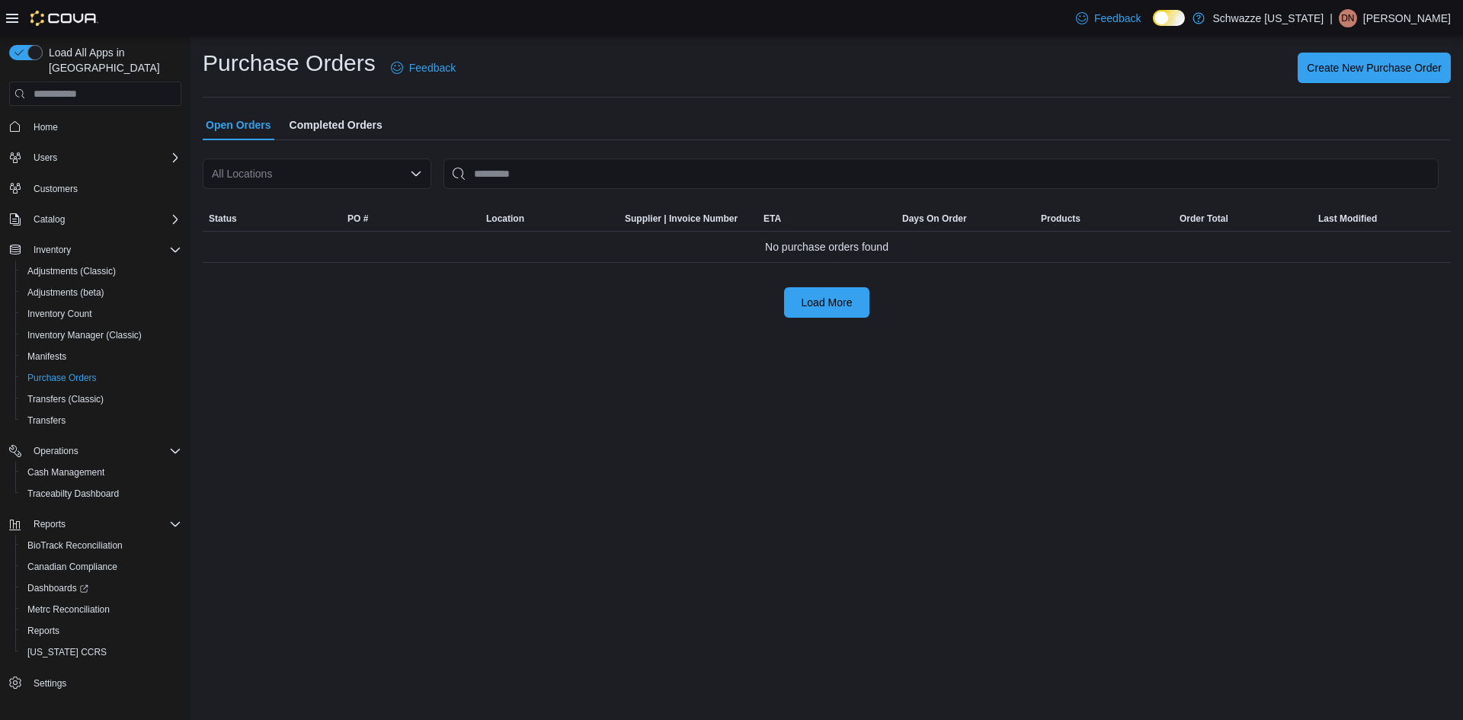
click at [418, 174] on icon "Open list of options" at bounding box center [416, 173] width 9 height 5
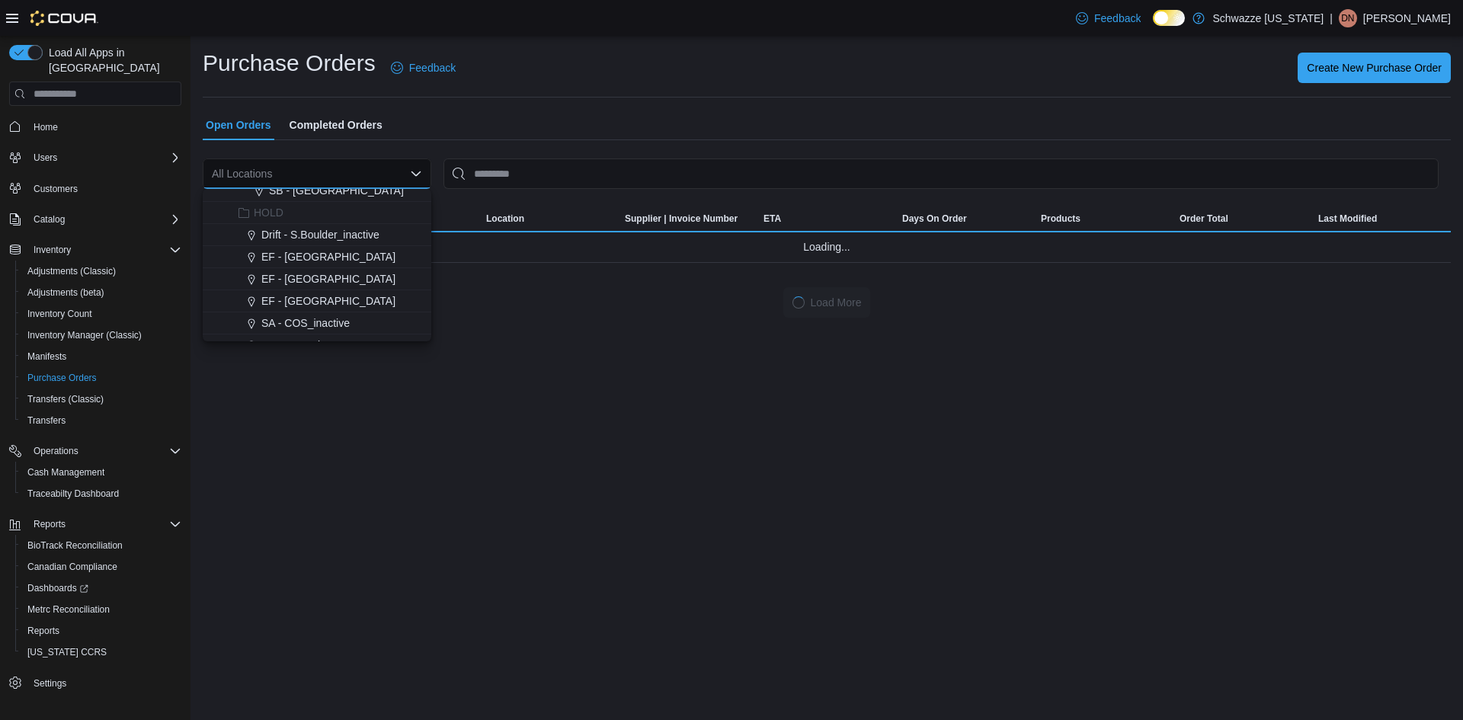
scroll to position [579, 0]
click at [316, 240] on span "SB - Pueblo" at bounding box center [297, 239] width 57 height 15
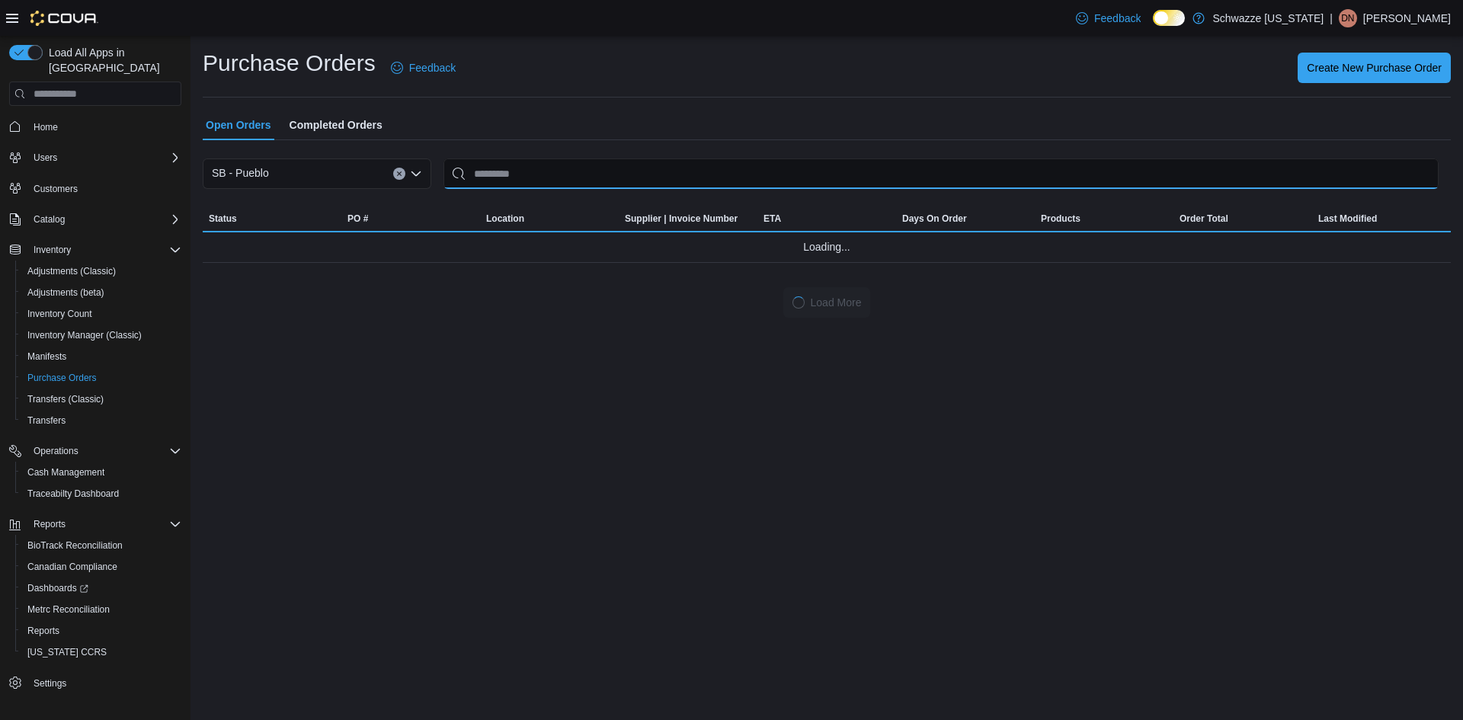
click at [506, 179] on input "This is a search bar. After typing your query, hit enter to filter the results …" at bounding box center [941, 174] width 995 height 30
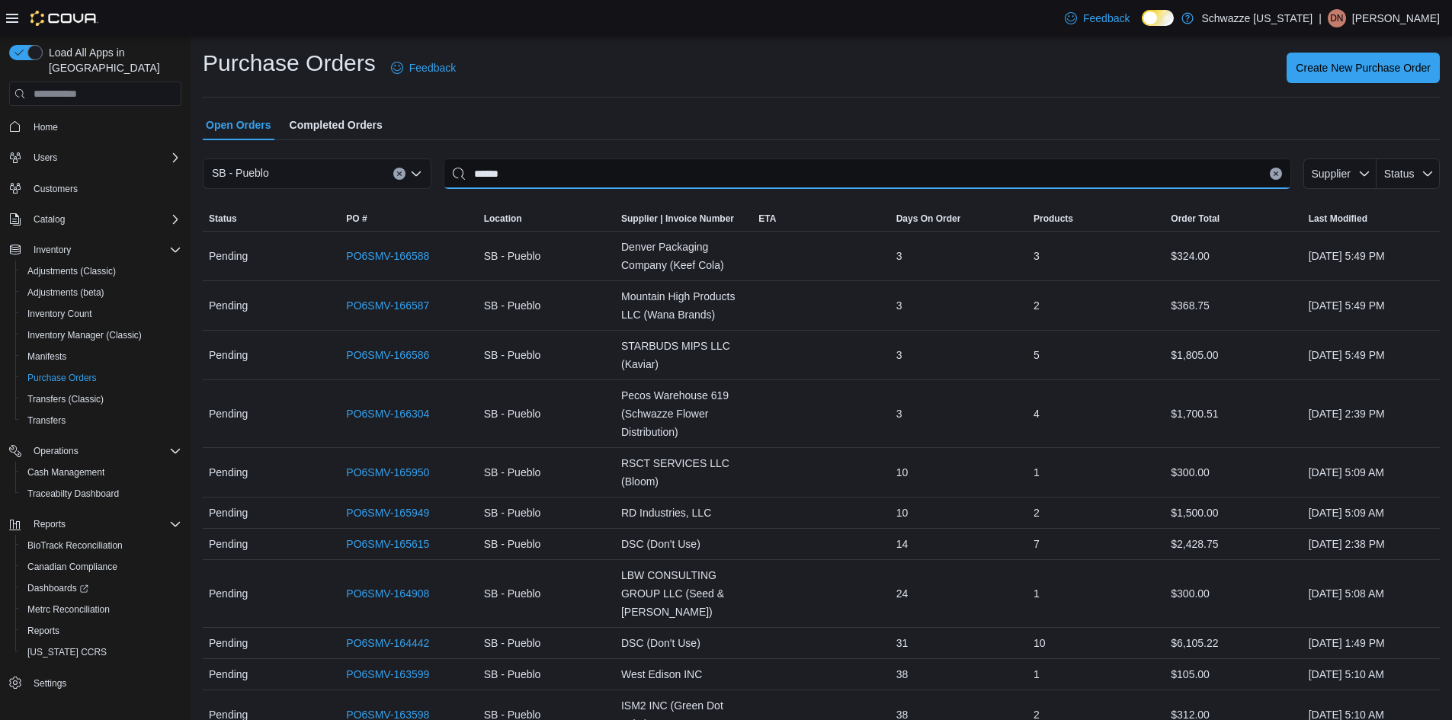
type input "******"
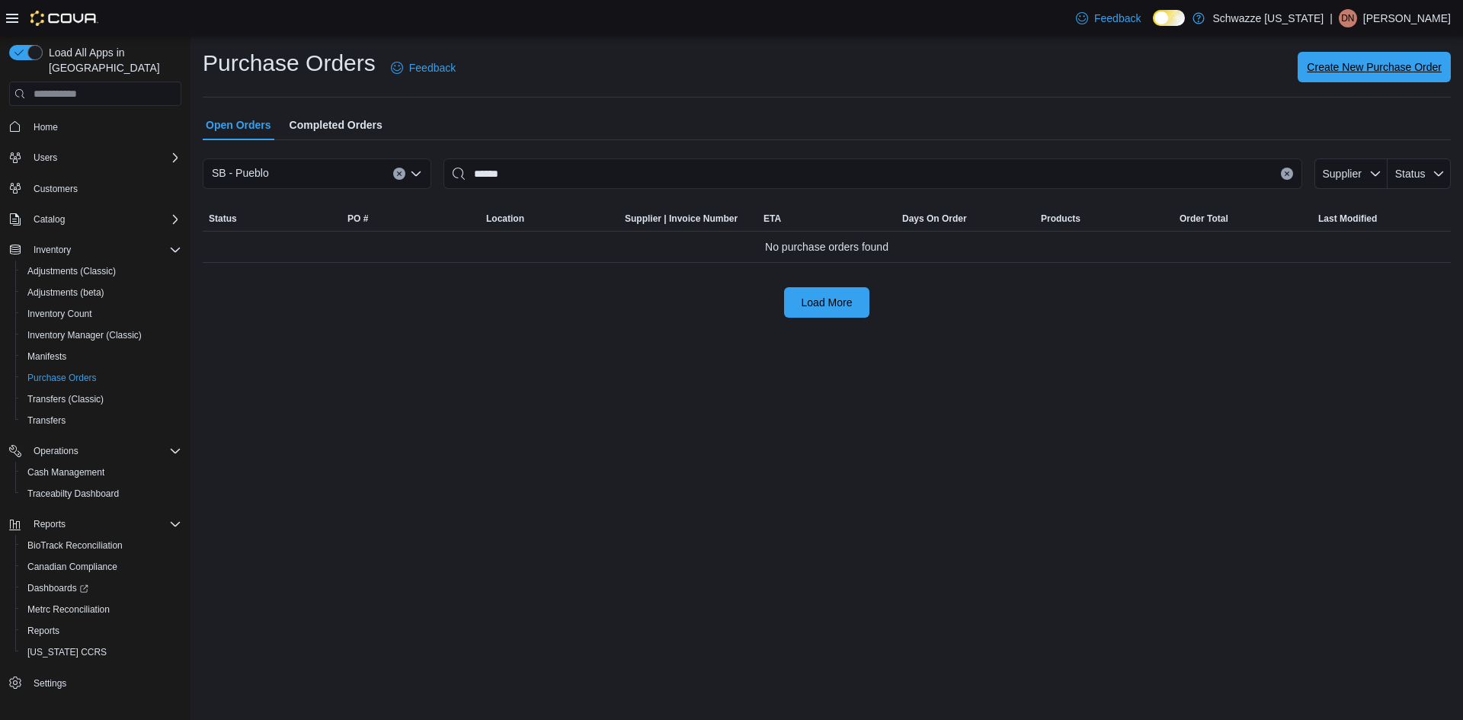
click at [1334, 67] on span "Create New Purchase Order" at bounding box center [1374, 66] width 135 height 15
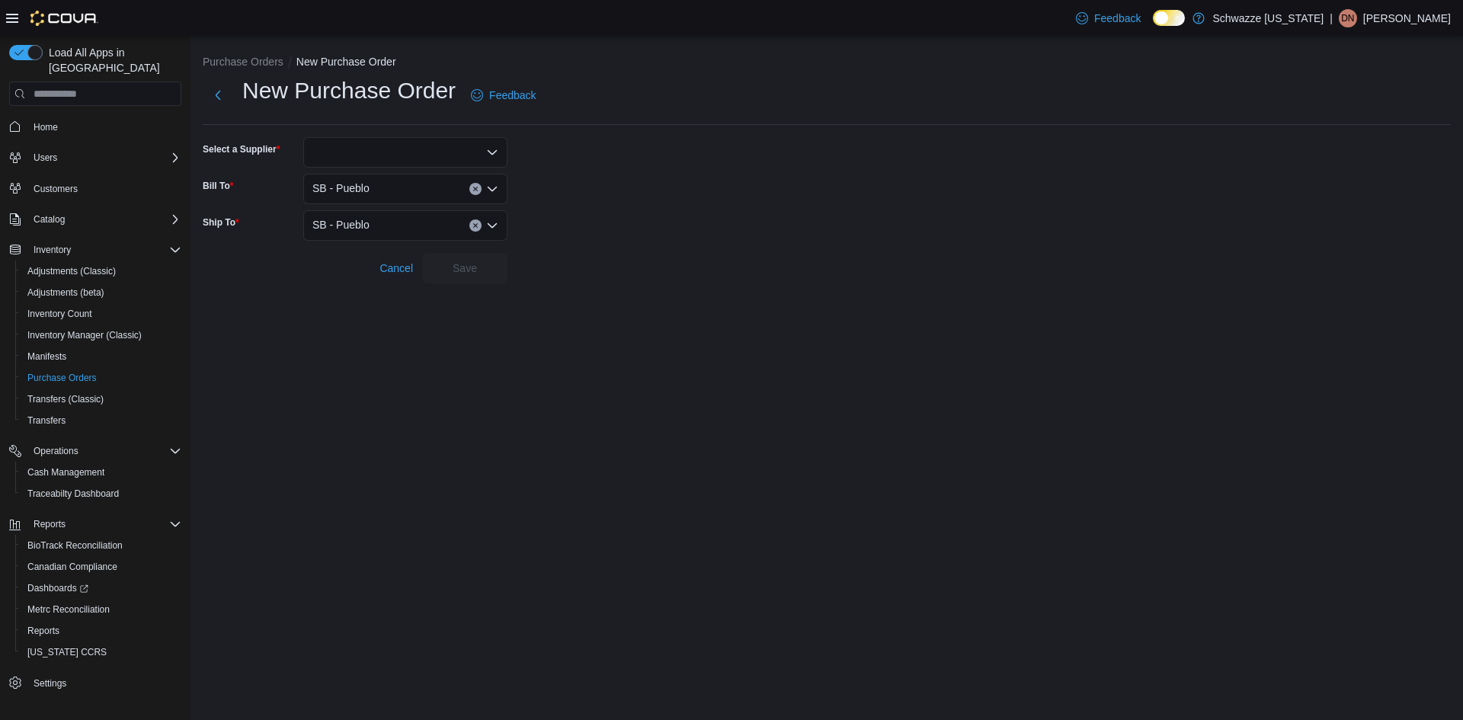
click at [462, 152] on div at bounding box center [405, 152] width 204 height 30
type input "******"
click at [380, 183] on span "Silver Lake Holdings" at bounding box center [415, 178] width 168 height 15
drag, startPoint x: 467, startPoint y: 271, endPoint x: 456, endPoint y: 266, distance: 11.6
click at [466, 270] on span "Save" at bounding box center [465, 267] width 24 height 15
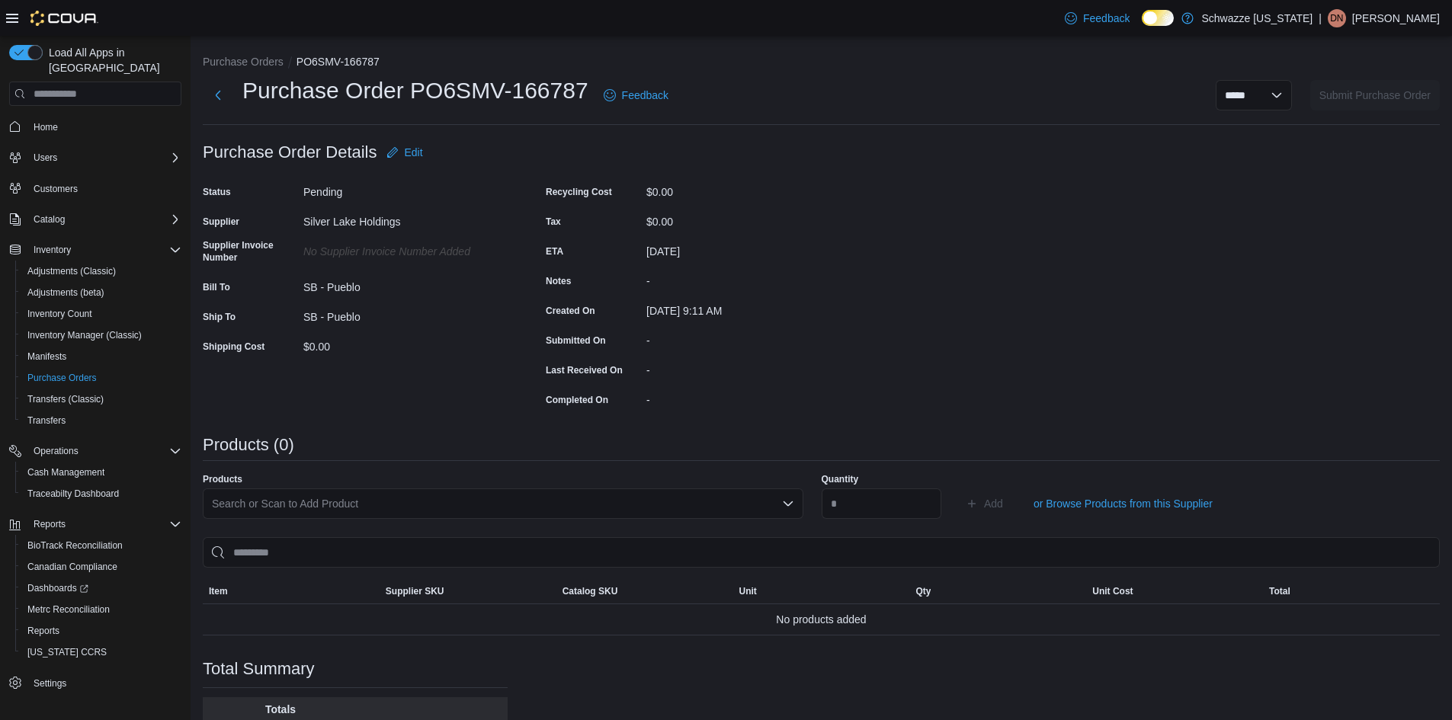
click at [475, 504] on div "Search or Scan to Add Product" at bounding box center [503, 504] width 601 height 30
type input "****"
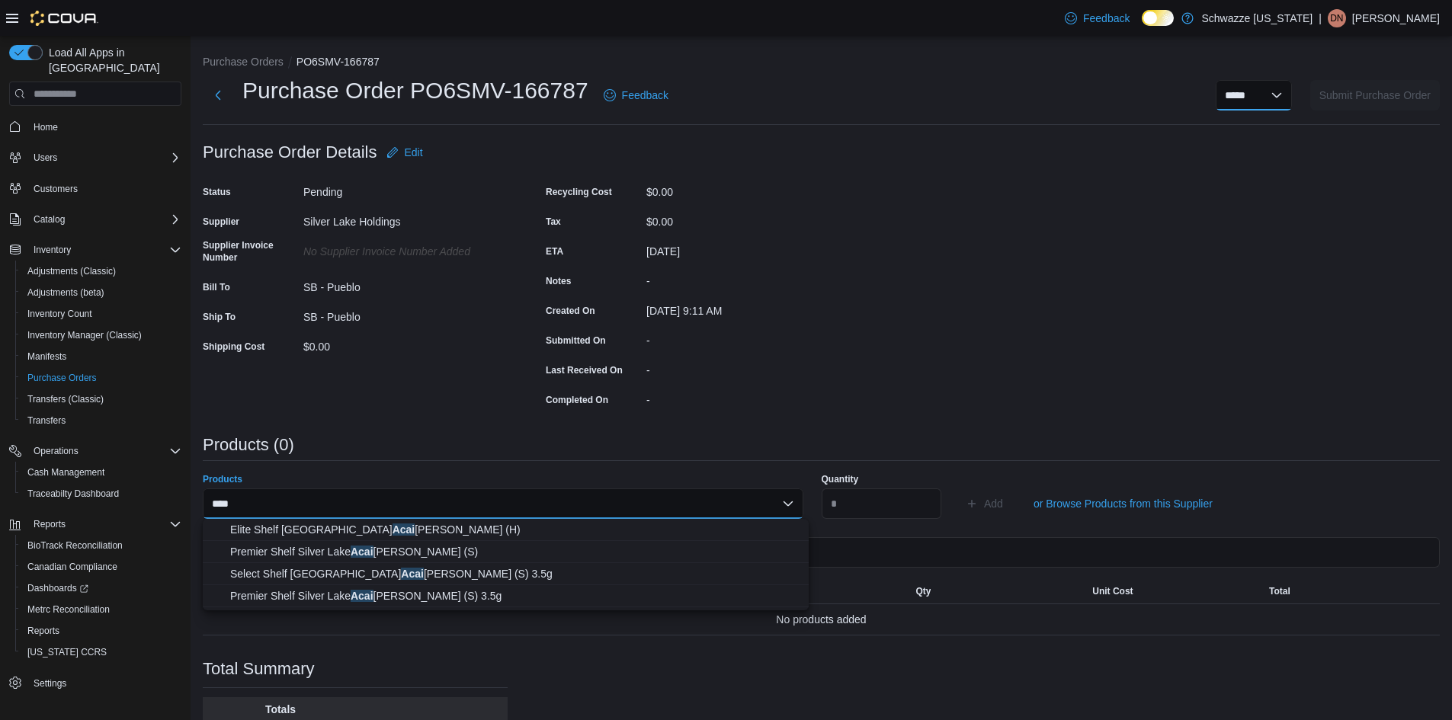
click at [1255, 98] on select "***** ***** ******" at bounding box center [1254, 95] width 76 height 30
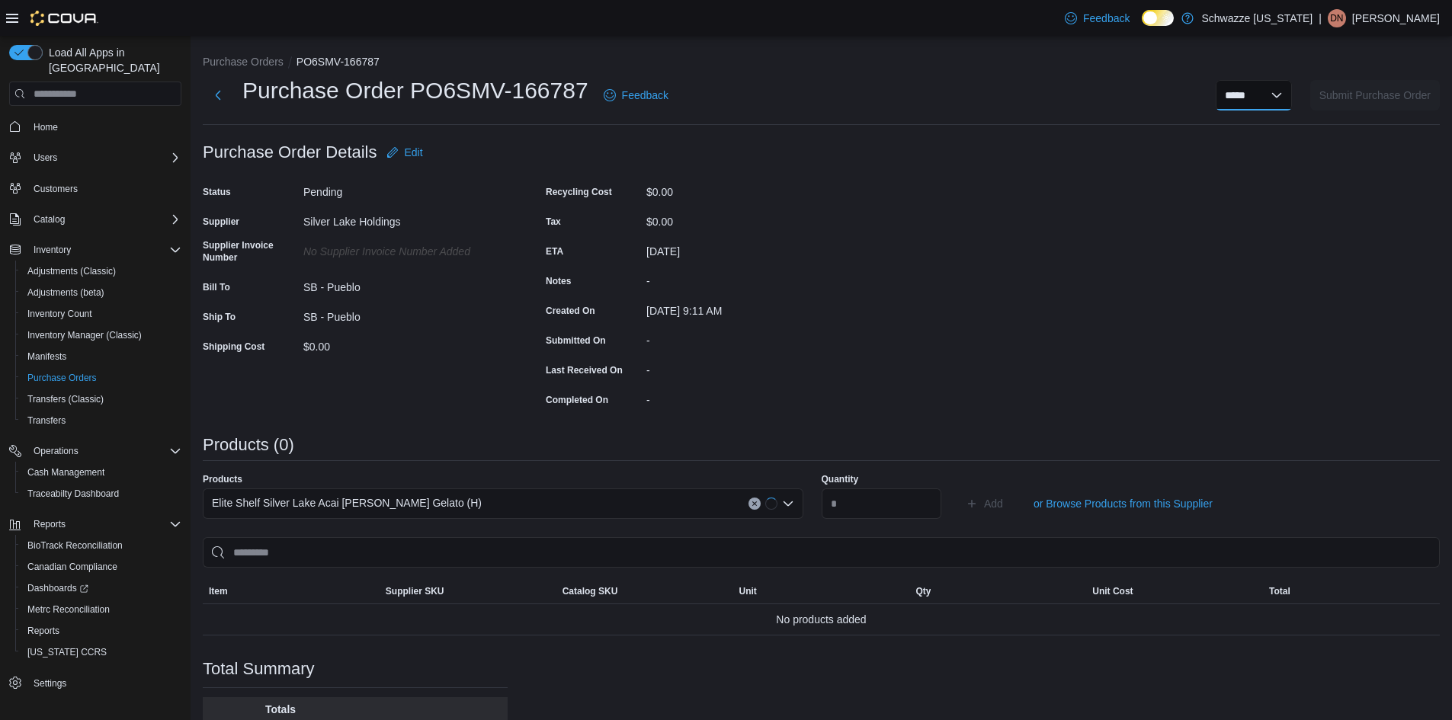
select select "**********"
click at [1226, 80] on select "***** ***** ******" at bounding box center [1254, 95] width 76 height 30
select select
